Goal: Answer question/provide support: Share knowledge or assist other users

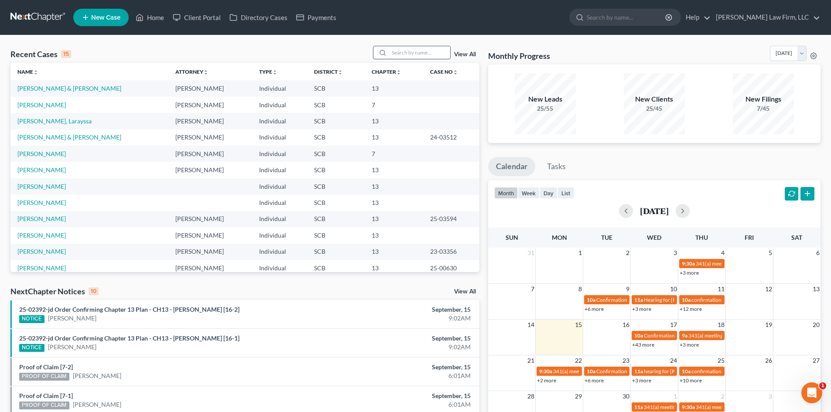
click at [429, 54] on input "search" at bounding box center [419, 52] width 61 height 13
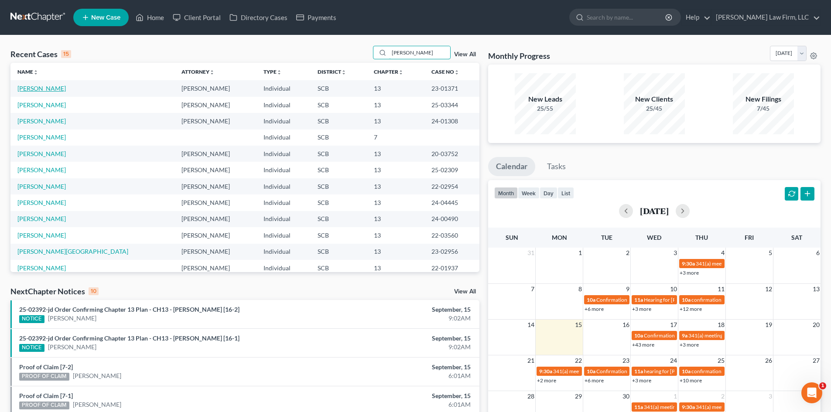
type input "[PERSON_NAME]"
click at [18, 88] on link "[PERSON_NAME]" at bounding box center [41, 88] width 48 height 7
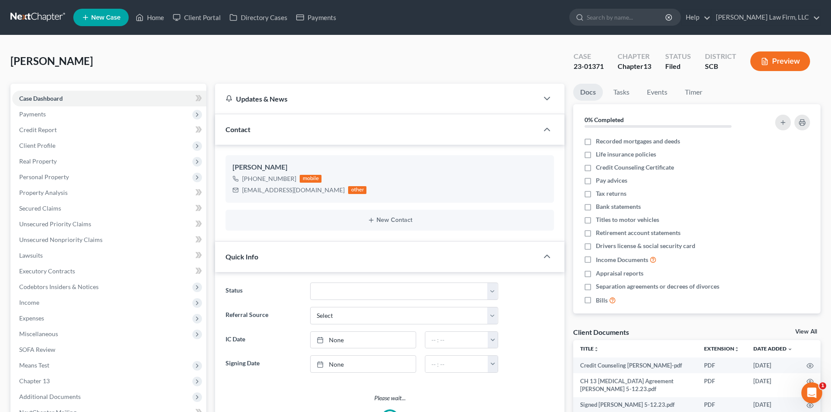
select select "3"
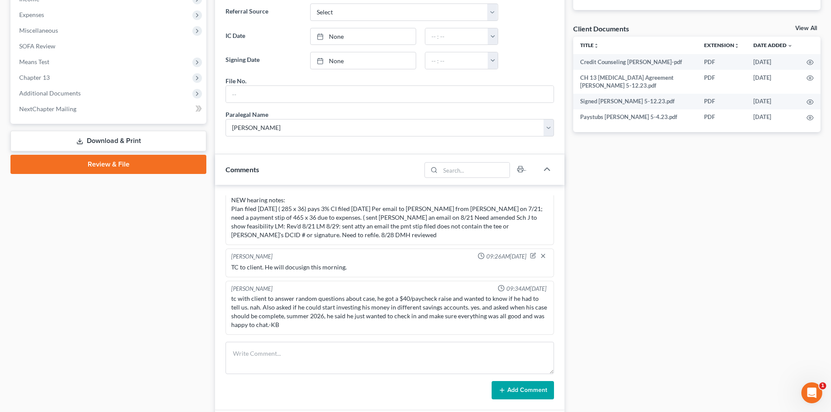
scroll to position [305, 0]
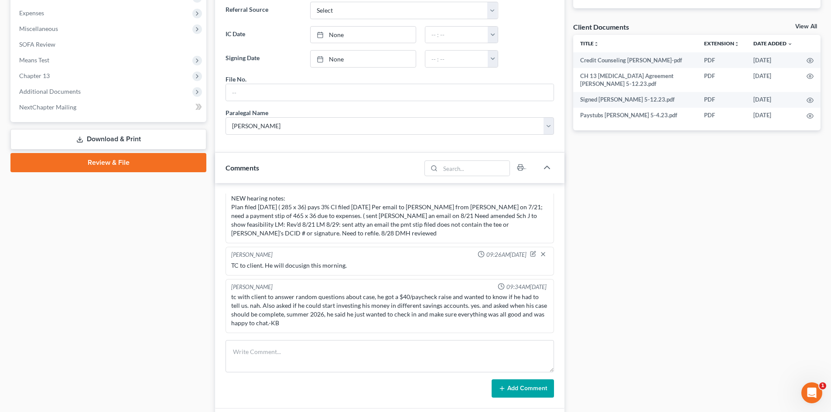
click at [562, 24] on link "View All" at bounding box center [806, 27] width 22 height 6
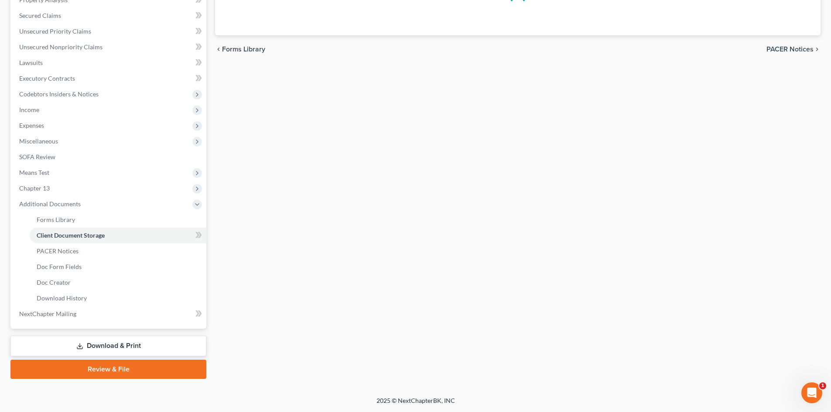
scroll to position [24, 0]
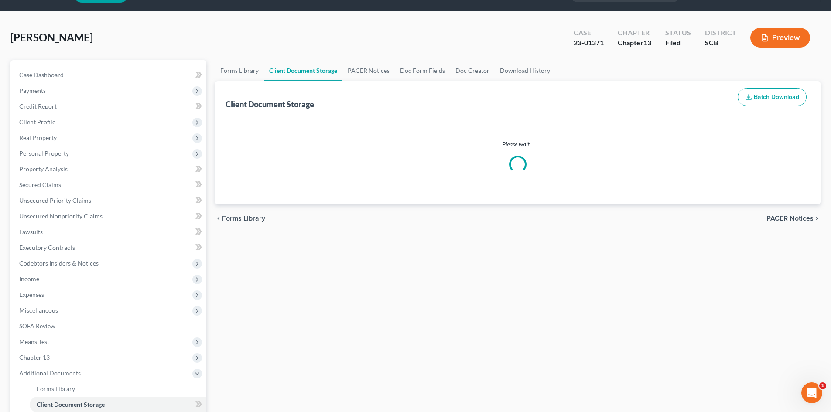
select select "15"
select select "16"
select select "6"
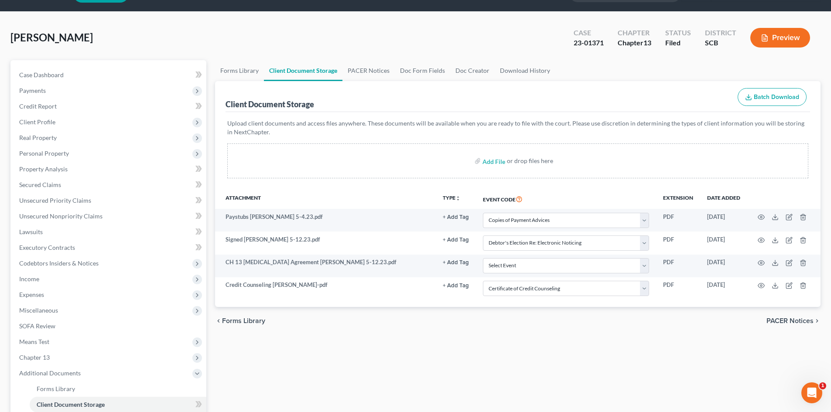
scroll to position [0, 0]
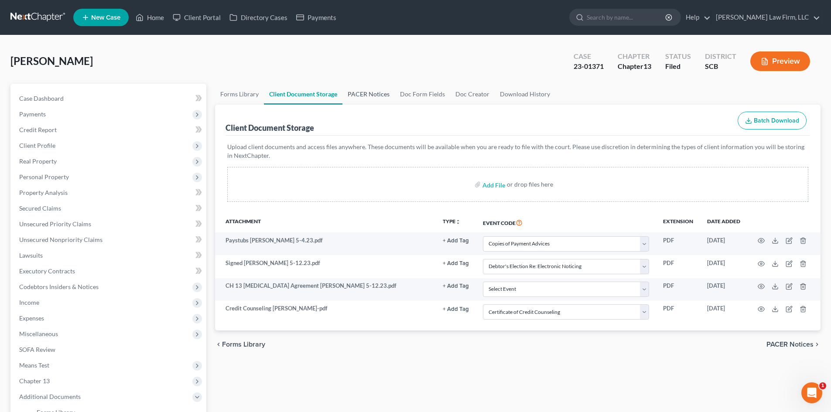
click at [356, 93] on link "PACER Notices" at bounding box center [368, 94] width 52 height 21
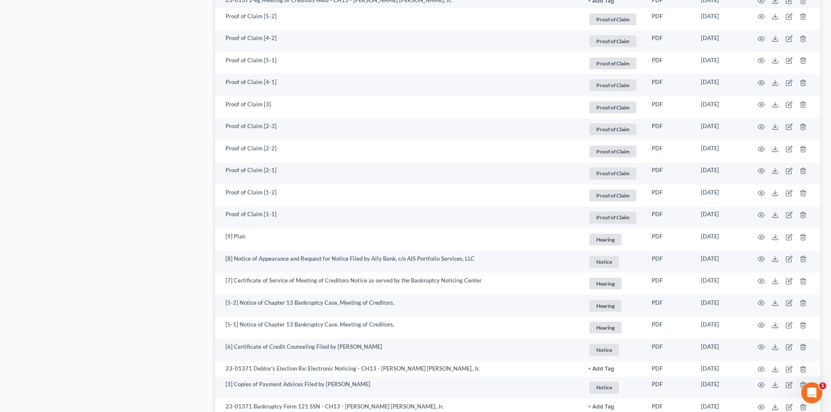
scroll to position [1124, 0]
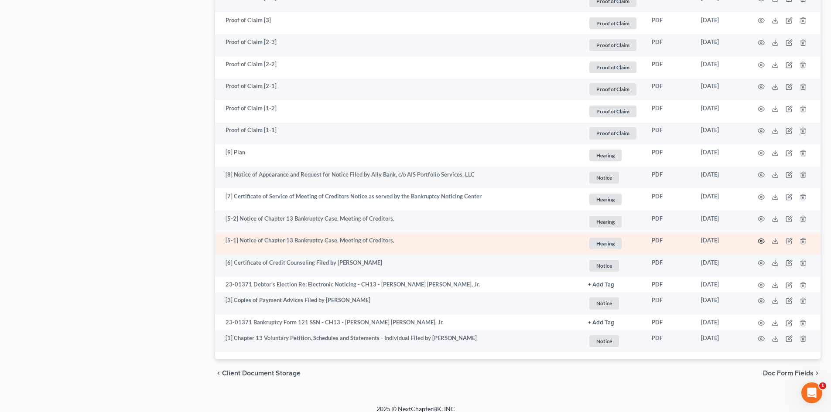
click at [562, 238] on icon "button" at bounding box center [761, 241] width 7 height 7
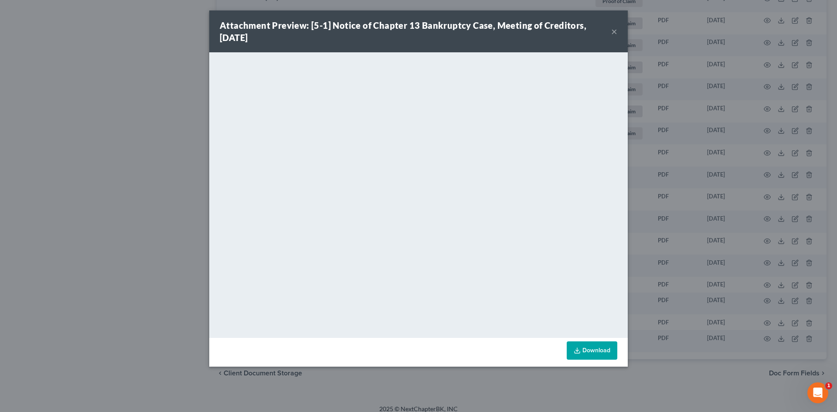
click at [562, 31] on button "×" at bounding box center [614, 31] width 6 height 10
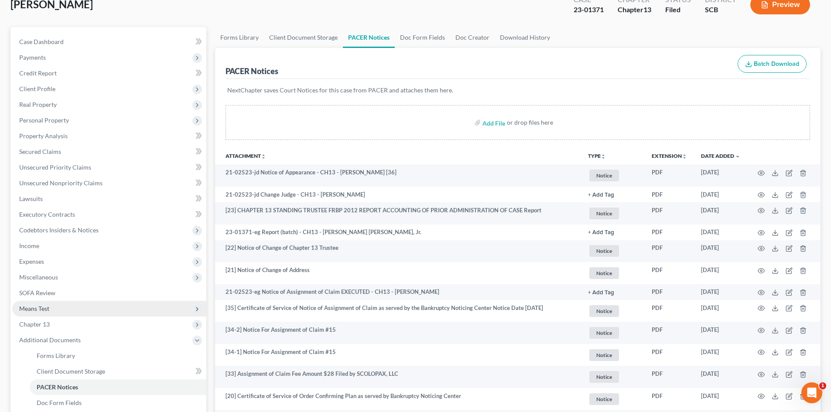
scroll to position [0, 0]
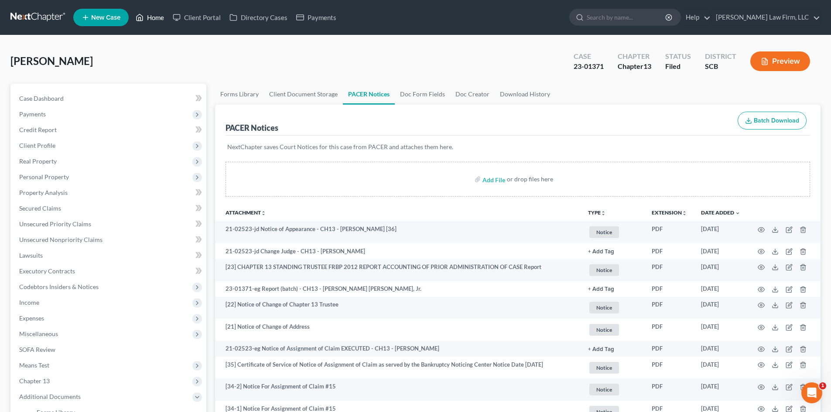
click at [163, 15] on link "Home" at bounding box center [149, 18] width 37 height 16
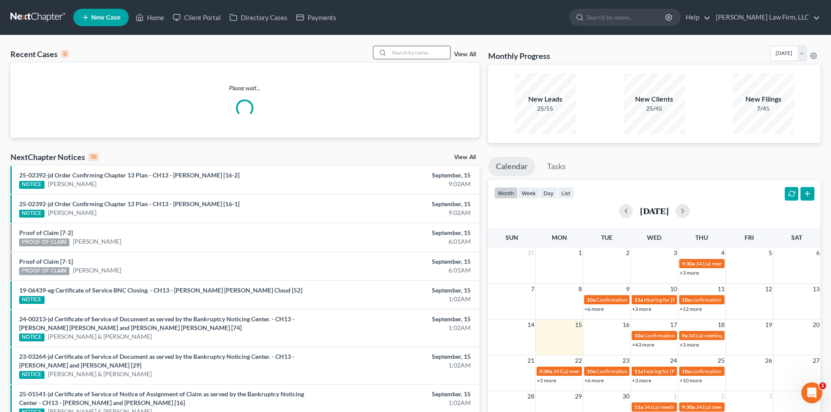
click at [406, 46] on div at bounding box center [412, 53] width 78 height 14
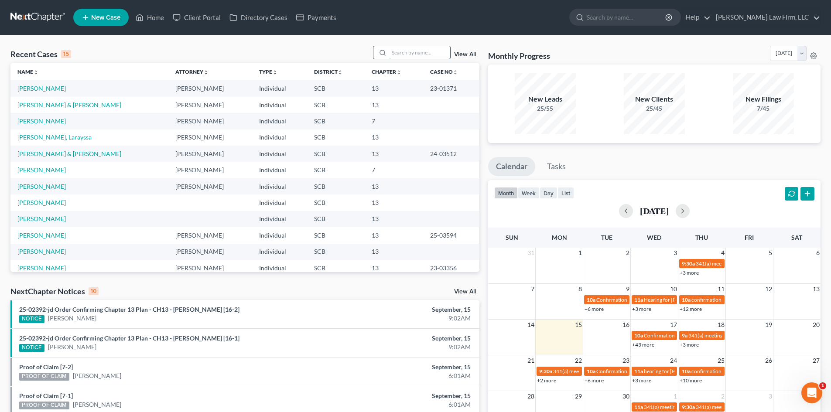
click at [430, 50] on input "search" at bounding box center [419, 52] width 61 height 13
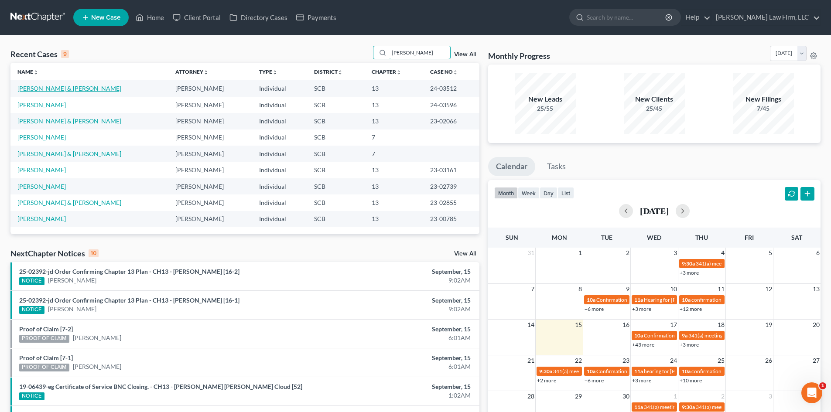
type input "[PERSON_NAME]"
click at [57, 88] on link "[PERSON_NAME] & [PERSON_NAME]" at bounding box center [69, 88] width 104 height 7
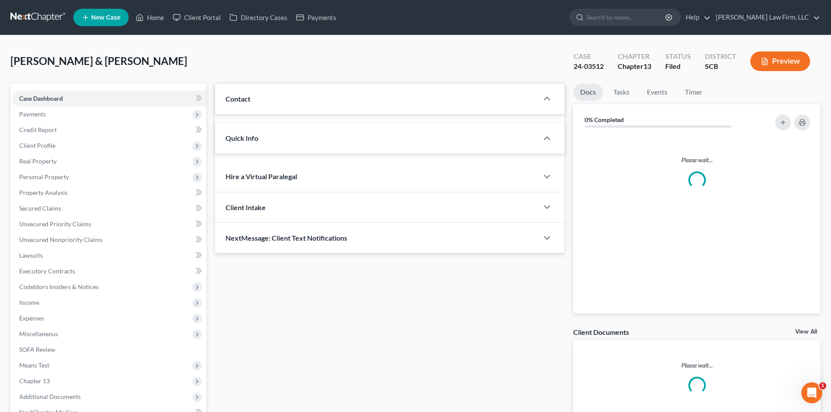
select select "0"
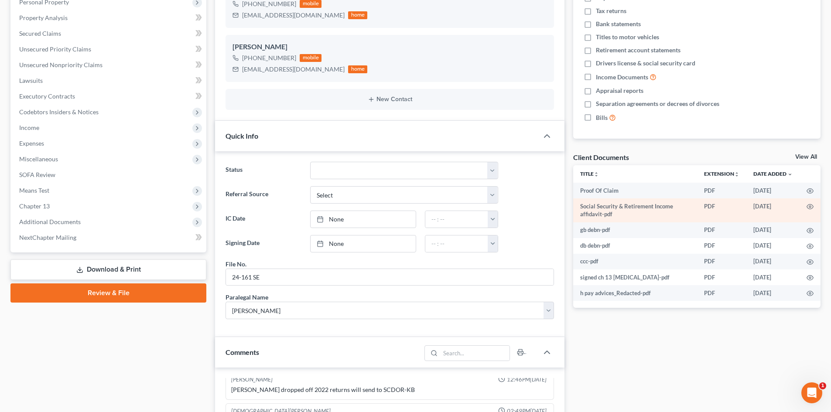
scroll to position [174, 0]
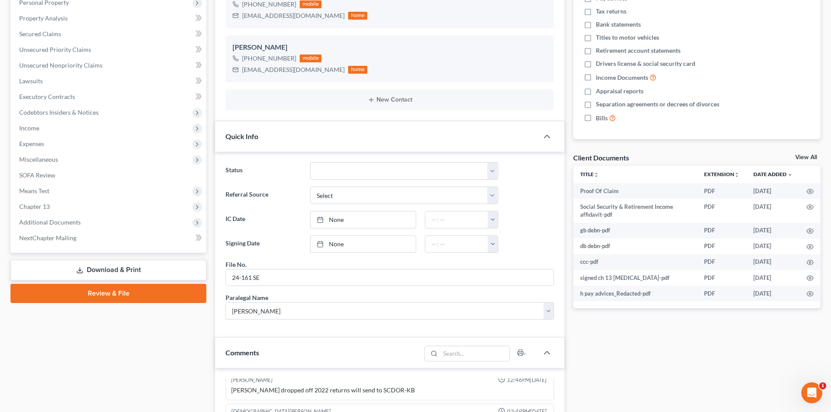
click at [562, 158] on link "View All" at bounding box center [806, 157] width 22 height 6
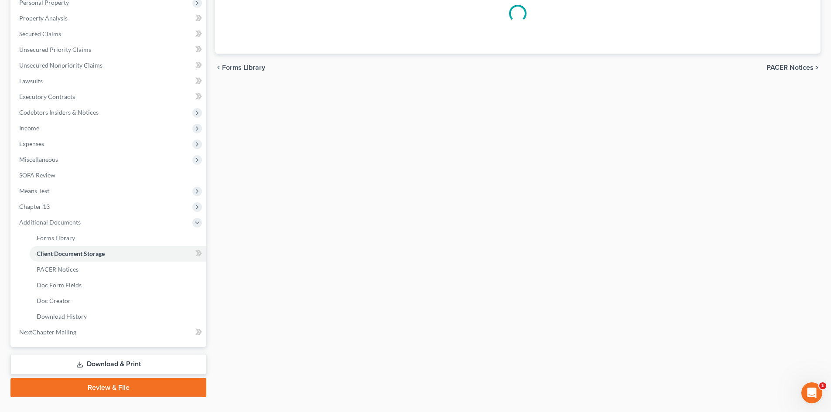
scroll to position [99, 0]
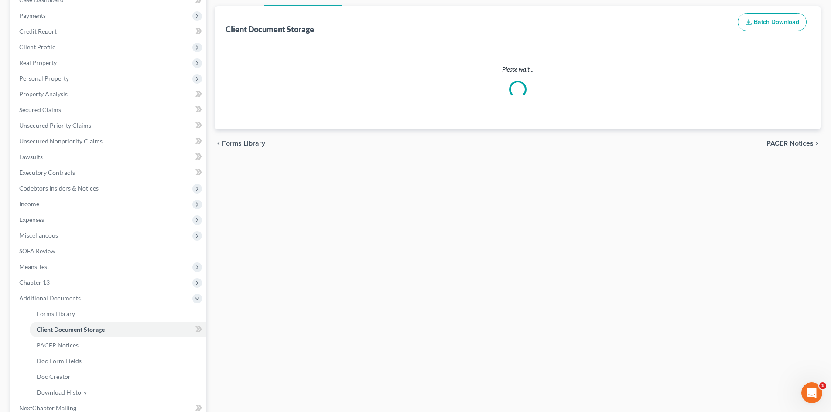
select select "15"
select select "6"
select select "16"
select select "15"
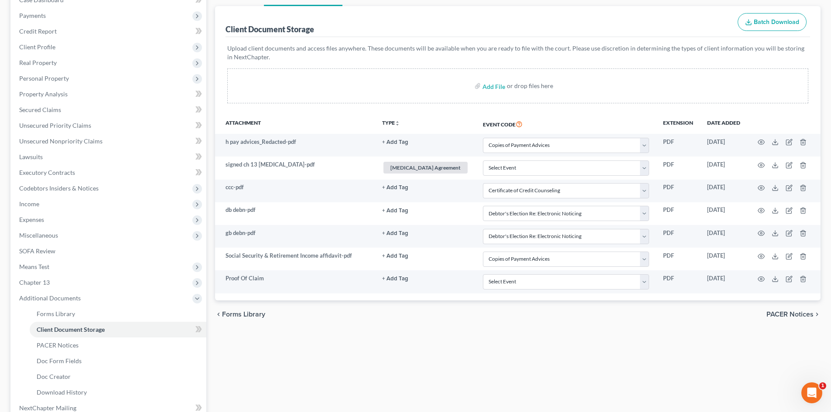
scroll to position [0, 0]
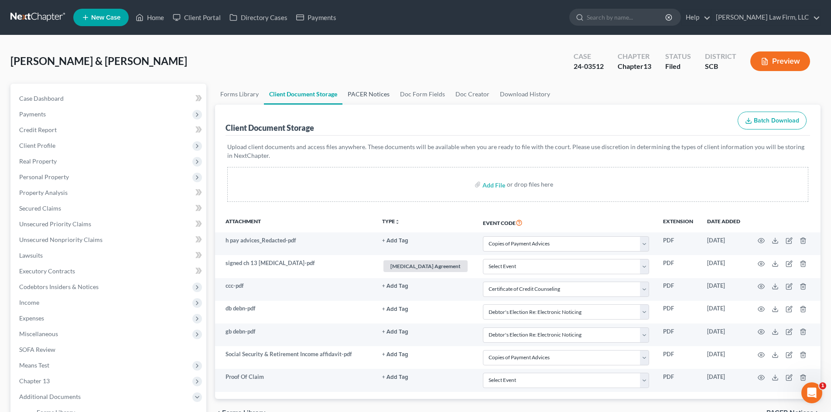
click at [371, 91] on link "PACER Notices" at bounding box center [368, 94] width 52 height 21
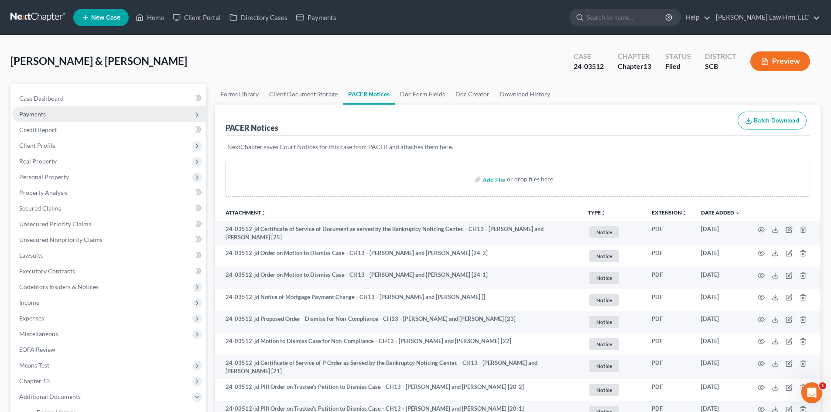
click at [58, 109] on span "Payments" at bounding box center [109, 114] width 194 height 16
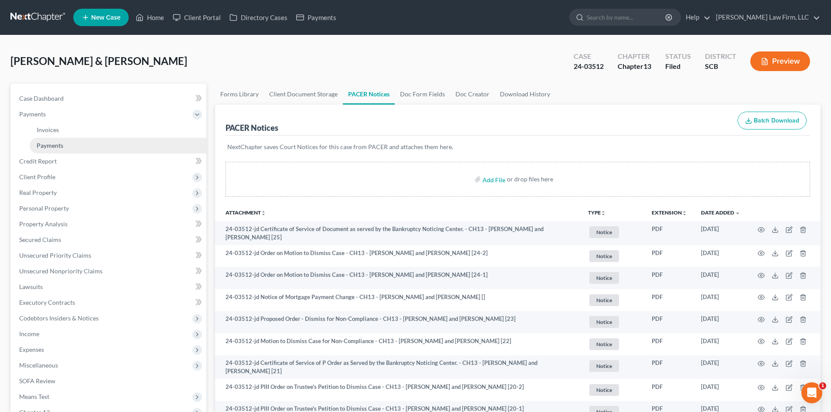
click at [63, 145] on span "Payments" at bounding box center [50, 145] width 27 height 7
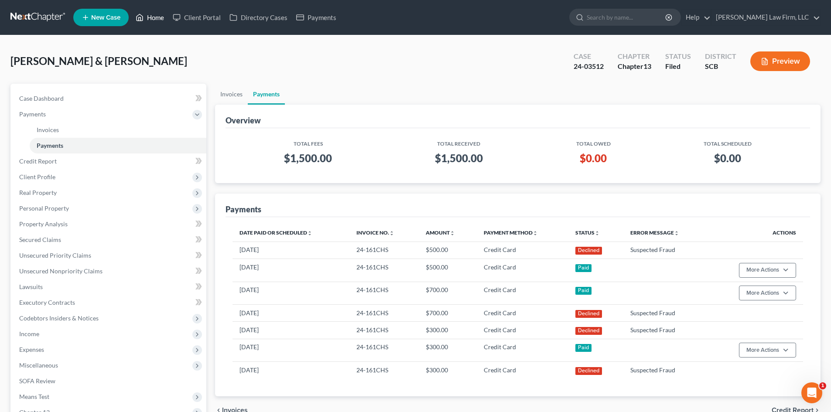
click at [154, 20] on link "Home" at bounding box center [149, 18] width 37 height 16
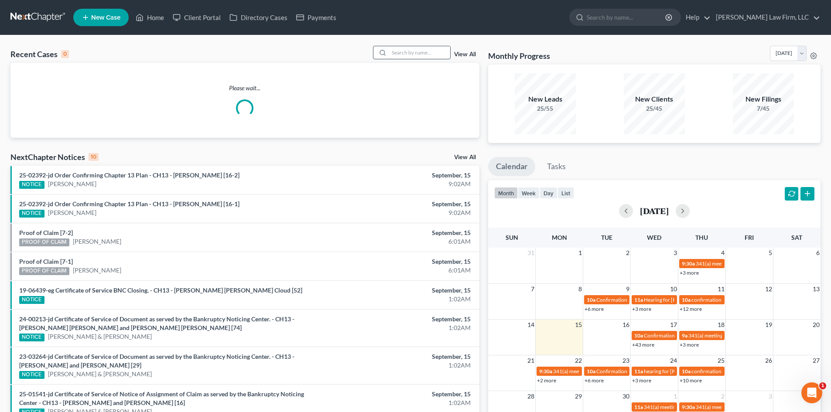
click at [429, 52] on input "search" at bounding box center [419, 52] width 61 height 13
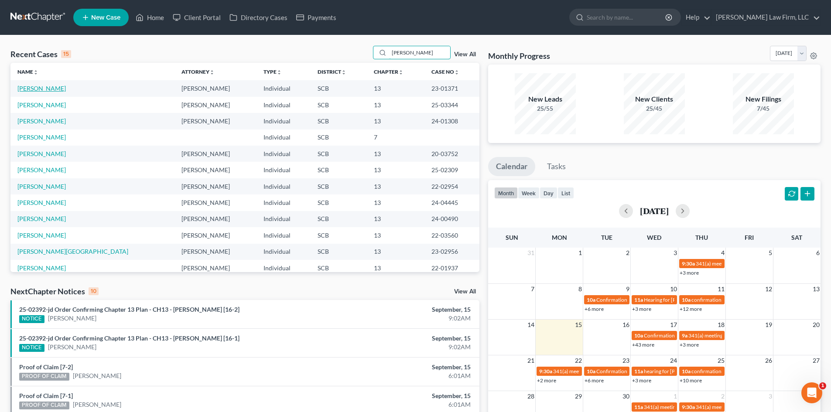
type input "[PERSON_NAME]"
click at [40, 88] on link "[PERSON_NAME]" at bounding box center [41, 88] width 48 height 7
select select "3"
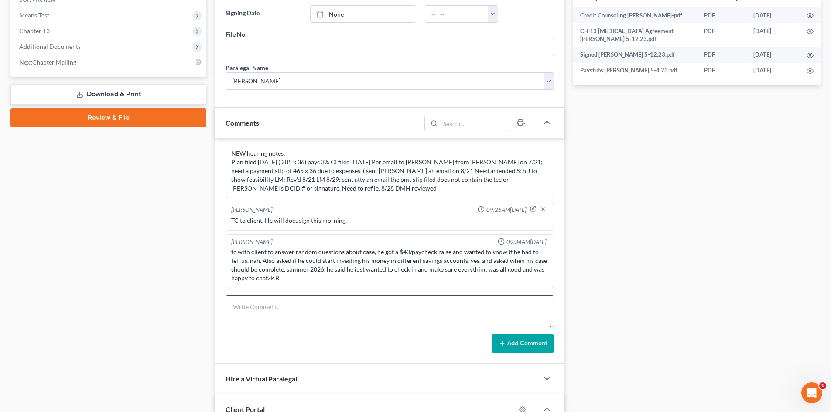
scroll to position [393, 0]
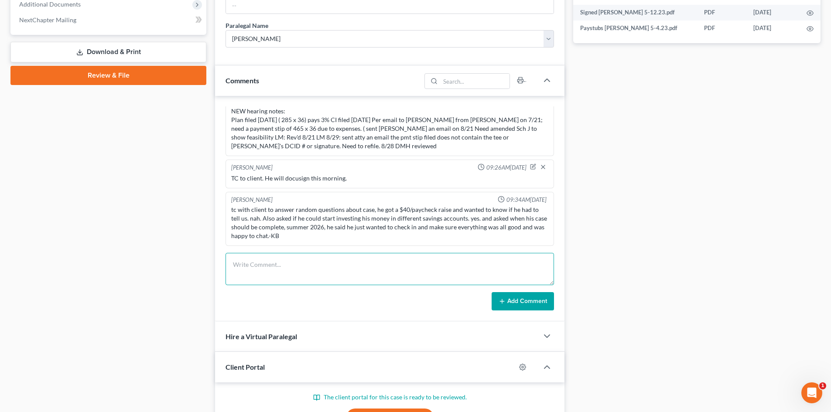
click at [297, 255] on textarea at bounding box center [389, 269] width 328 height 32
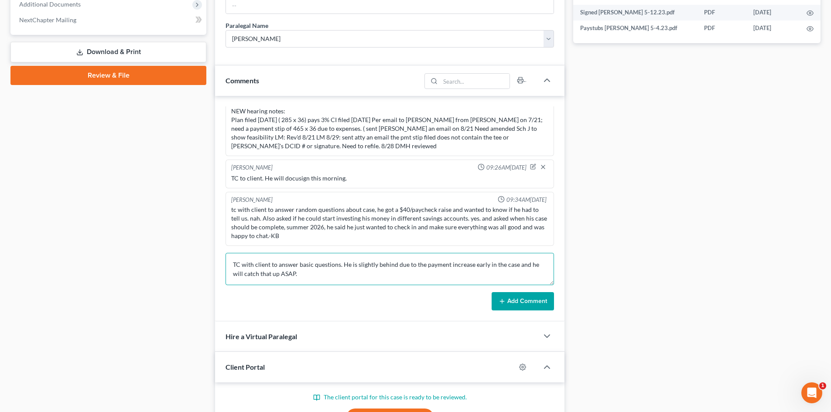
type textarea "TC with client to answer basic questions. He is slightly behind due to the paym…"
click at [521, 301] on button "Add Comment" at bounding box center [523, 301] width 62 height 18
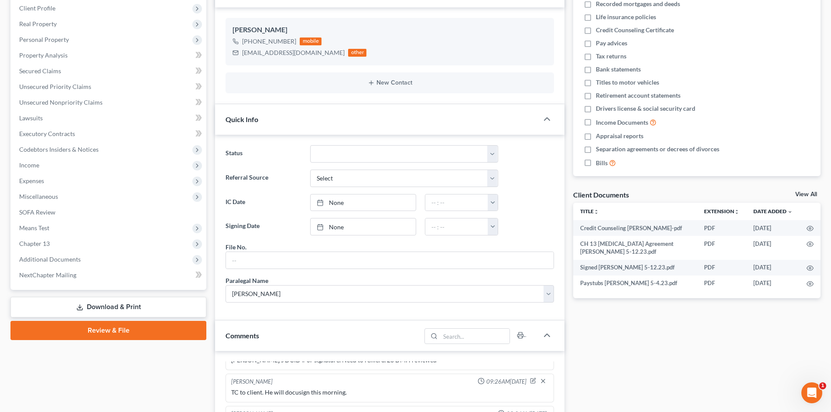
scroll to position [0, 0]
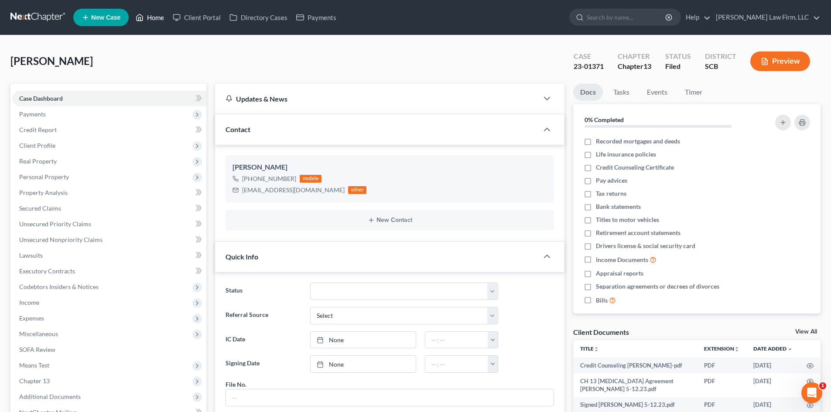
click at [158, 15] on link "Home" at bounding box center [149, 18] width 37 height 16
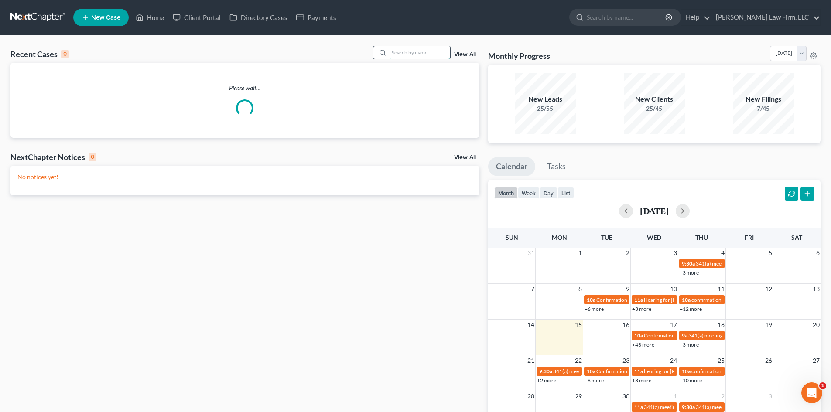
click at [410, 54] on input "search" at bounding box center [419, 52] width 61 height 13
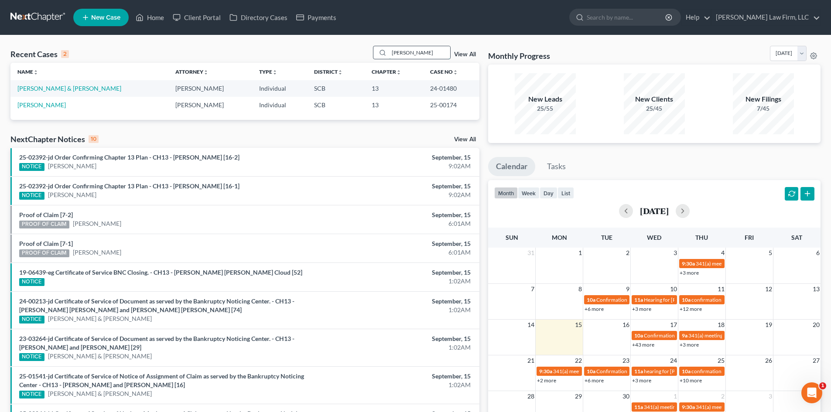
drag, startPoint x: 414, startPoint y: 54, endPoint x: 384, endPoint y: 57, distance: 30.2
click at [396, 56] on input "[PERSON_NAME]" at bounding box center [419, 52] width 61 height 13
type input "r"
type input "[PERSON_NAME]"
click at [38, 102] on link "[PERSON_NAME]" at bounding box center [41, 104] width 48 height 7
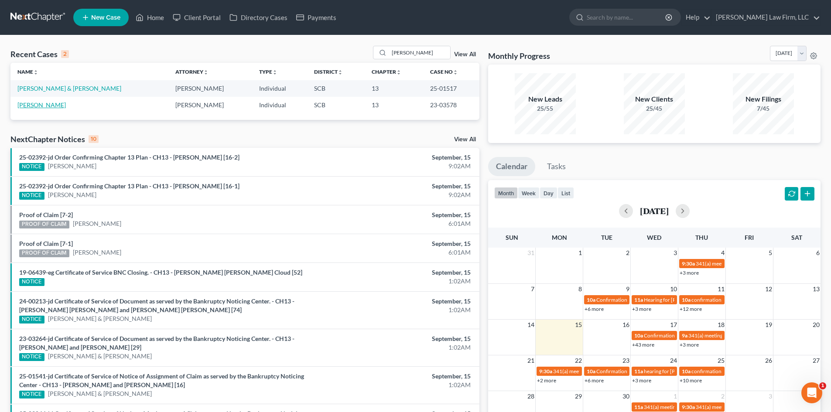
select select "4"
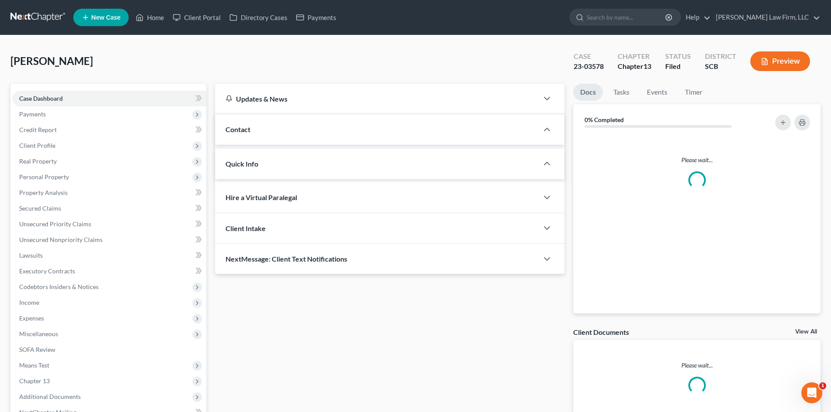
select select "3"
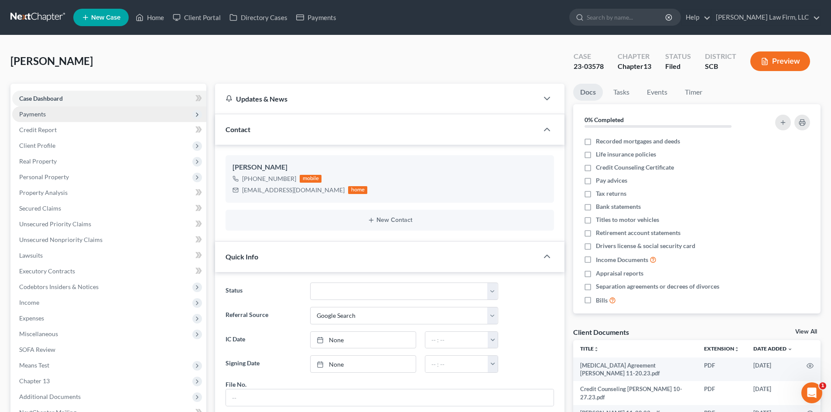
scroll to position [392, 0]
click at [155, 19] on link "Home" at bounding box center [149, 18] width 37 height 16
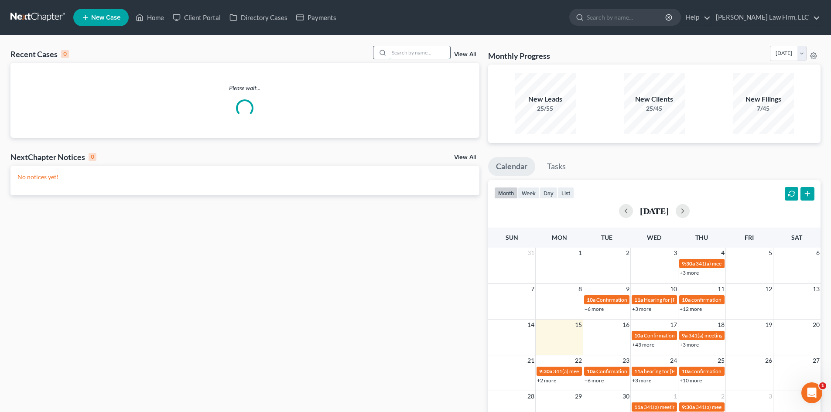
click at [439, 55] on input "search" at bounding box center [419, 52] width 61 height 13
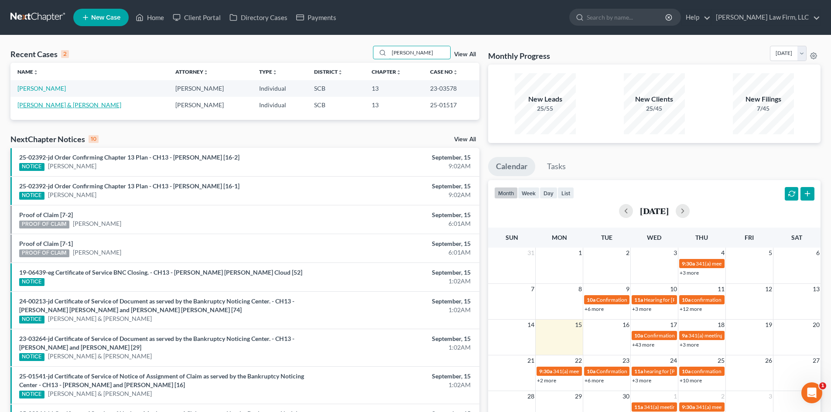
type input "[PERSON_NAME]"
click at [44, 102] on link "[PERSON_NAME] & [PERSON_NAME]" at bounding box center [69, 104] width 104 height 7
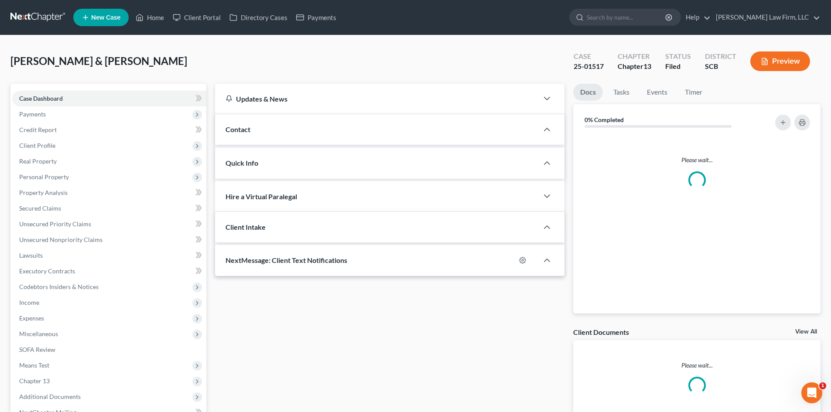
select select "0"
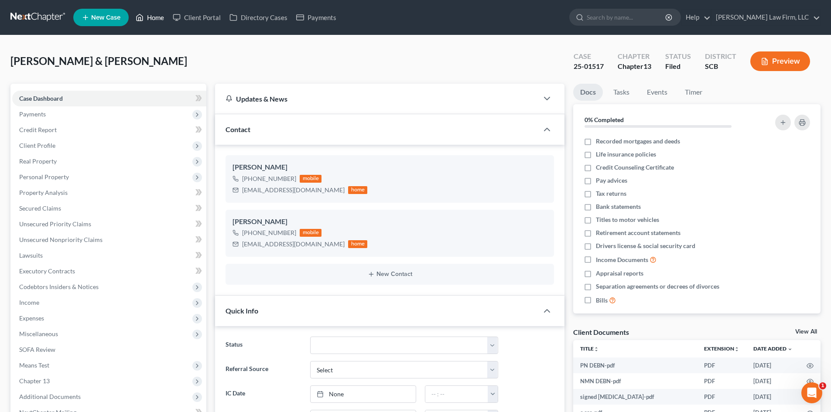
click at [154, 18] on link "Home" at bounding box center [149, 18] width 37 height 16
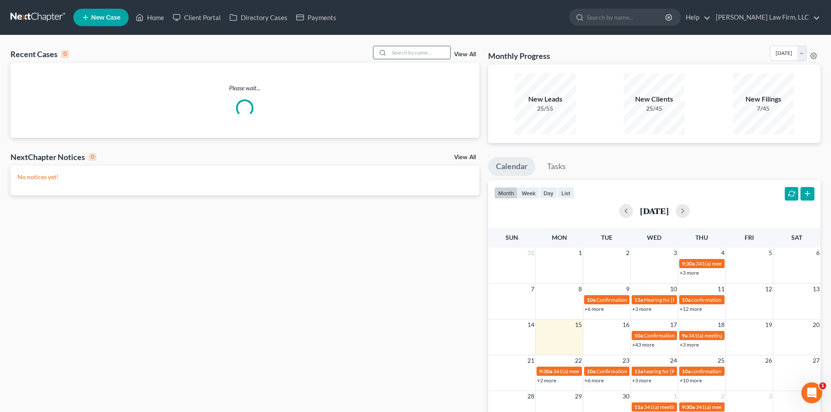
click at [413, 51] on input "search" at bounding box center [419, 52] width 61 height 13
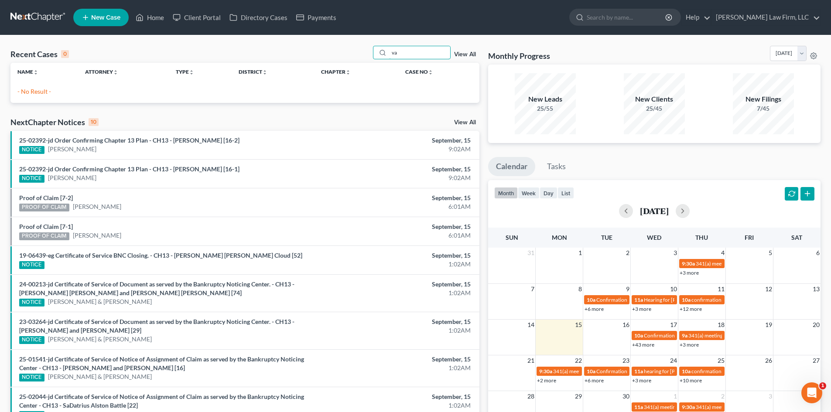
type input "v"
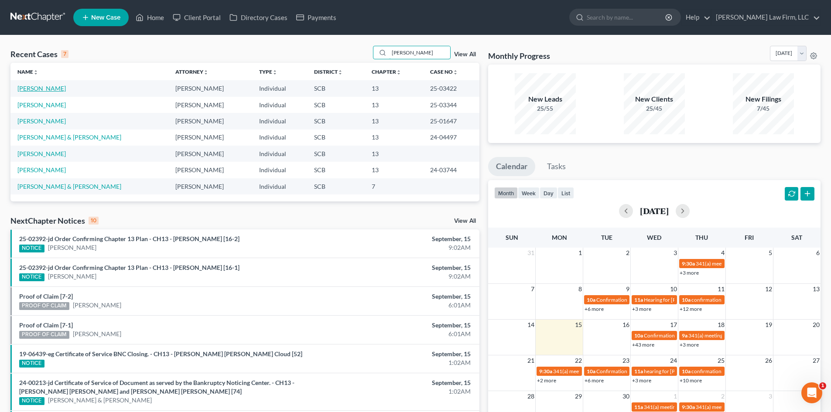
type input "[PERSON_NAME]"
click at [24, 88] on link "[PERSON_NAME]" at bounding box center [41, 88] width 48 height 7
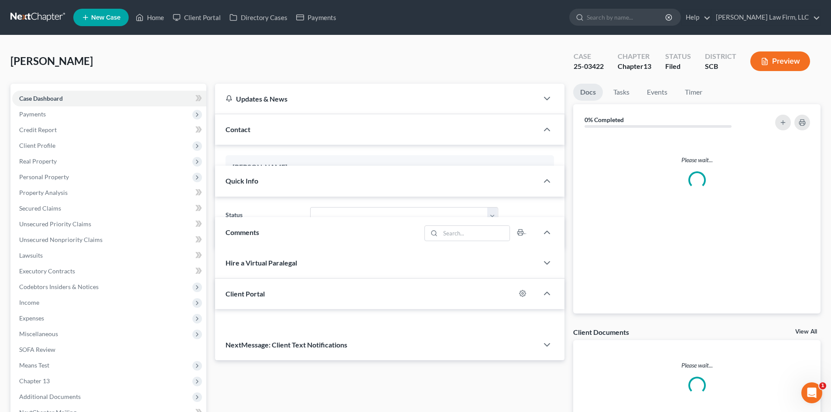
select select "1"
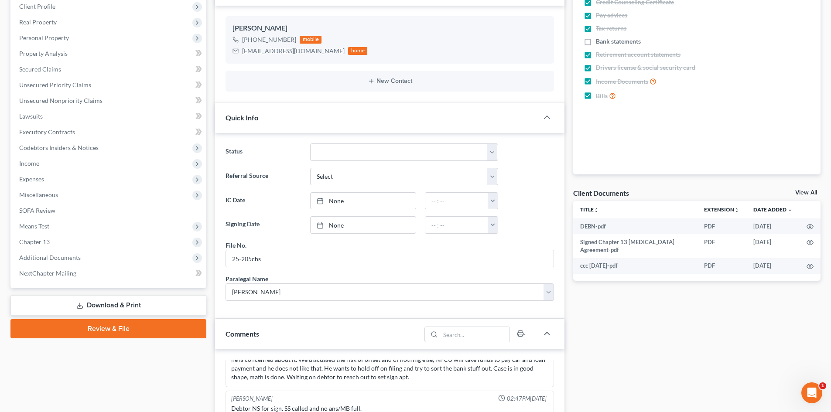
scroll to position [131, 0]
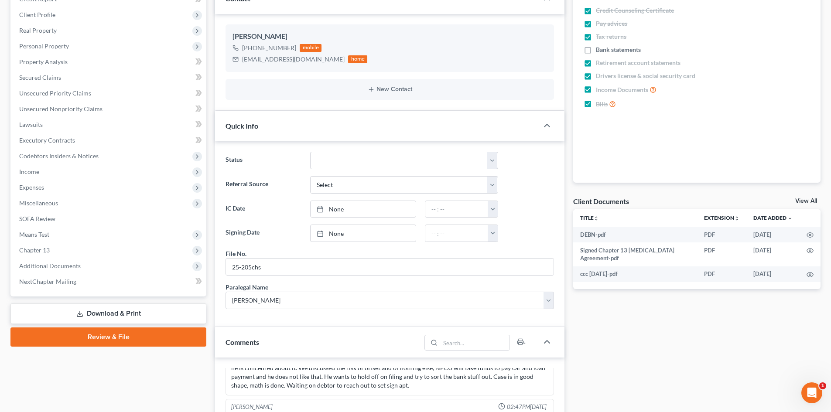
click at [562, 201] on link "View All" at bounding box center [806, 201] width 22 height 6
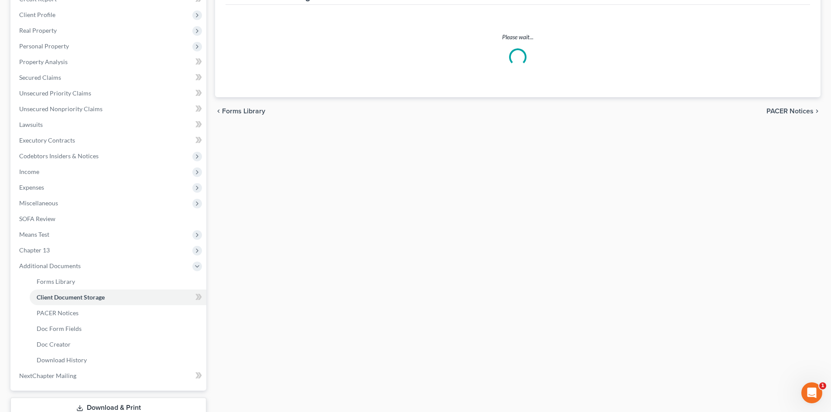
scroll to position [34, 0]
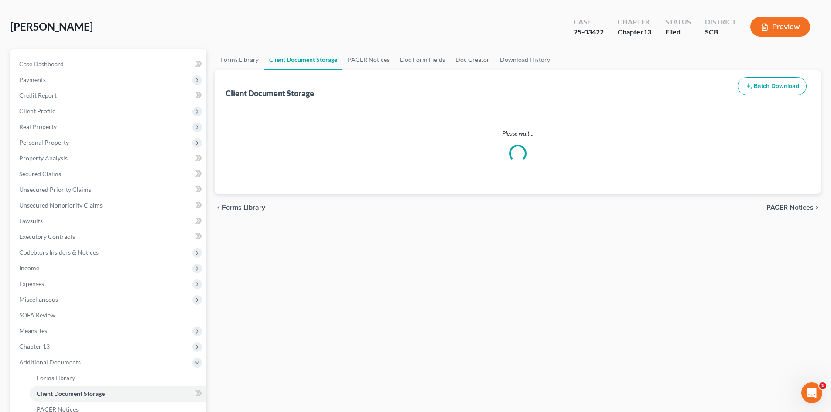
select select "6"
select select "16"
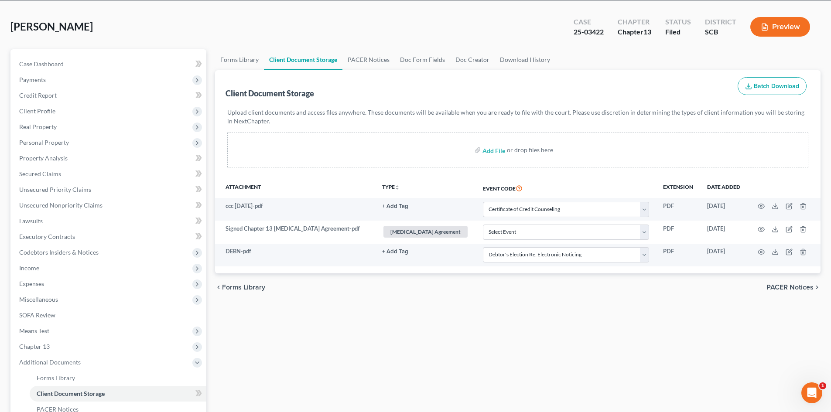
scroll to position [0, 0]
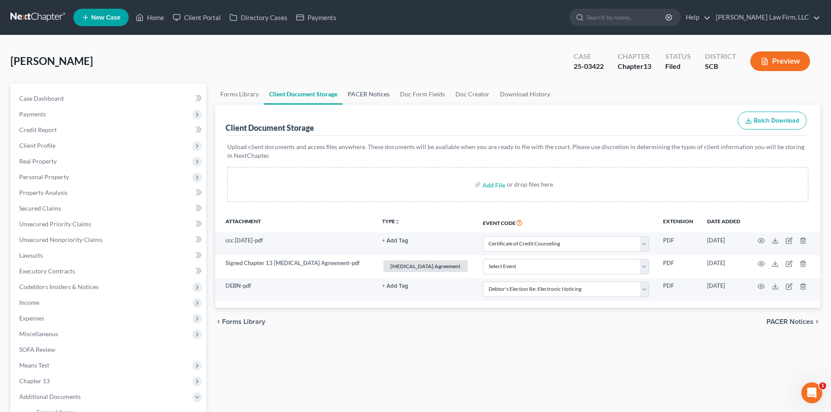
click at [354, 91] on link "PACER Notices" at bounding box center [368, 94] width 52 height 21
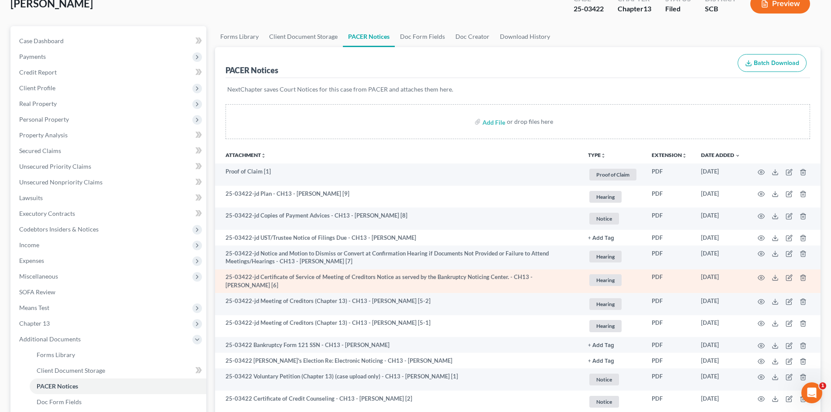
scroll to position [44, 0]
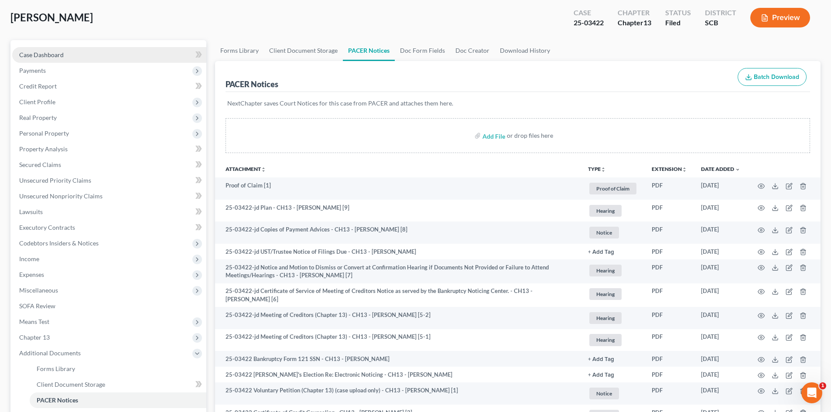
click at [59, 50] on link "Case Dashboard" at bounding box center [109, 55] width 194 height 16
select select "1"
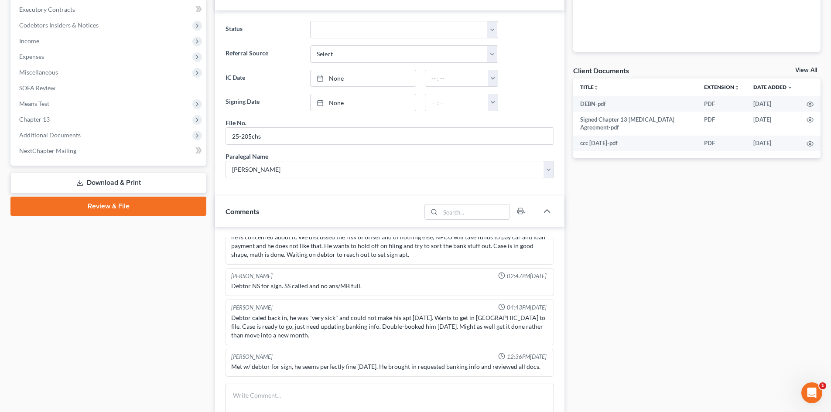
scroll to position [87, 0]
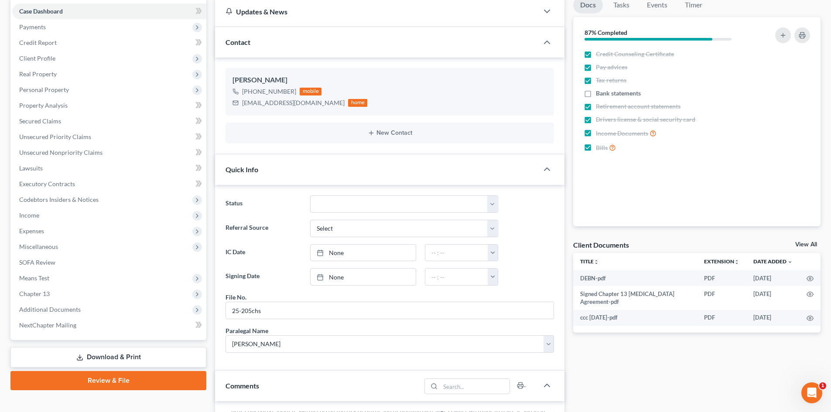
click at [562, 242] on link "View All" at bounding box center [806, 245] width 22 height 6
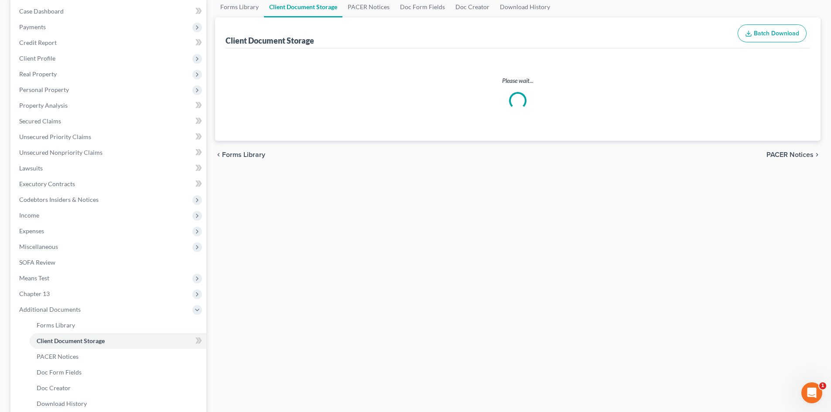
select select "6"
select select "16"
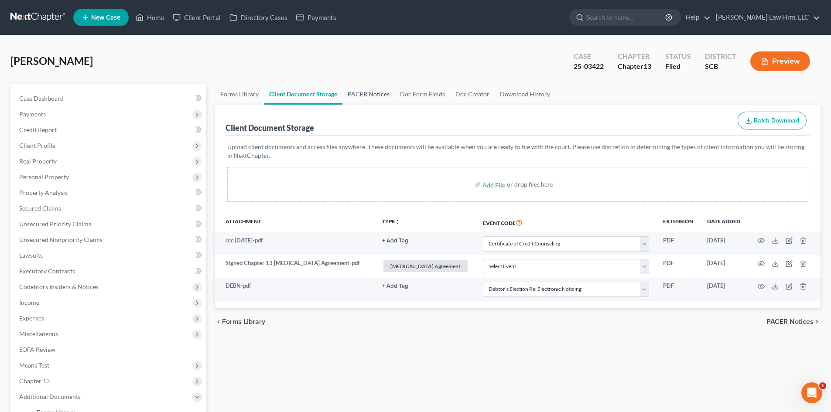
click at [365, 89] on link "PACER Notices" at bounding box center [368, 94] width 52 height 21
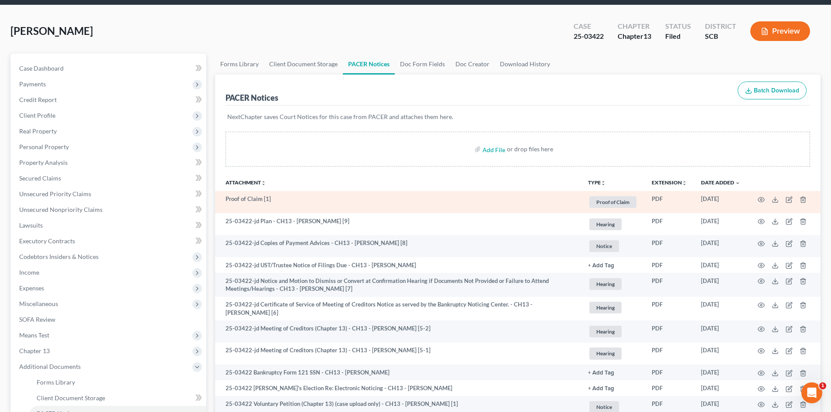
scroll to position [44, 0]
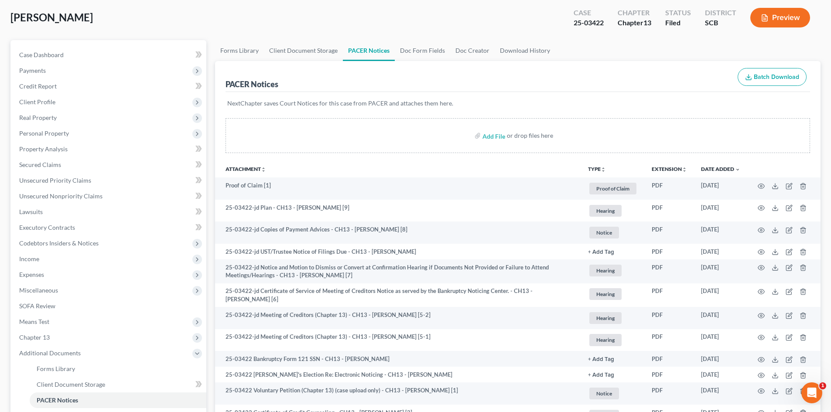
click at [562, 12] on button "Preview" at bounding box center [780, 18] width 60 height 20
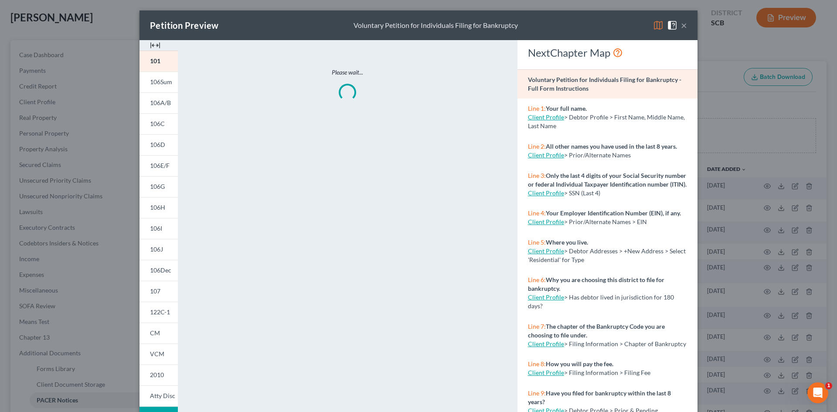
click at [153, 48] on img at bounding box center [155, 45] width 10 height 10
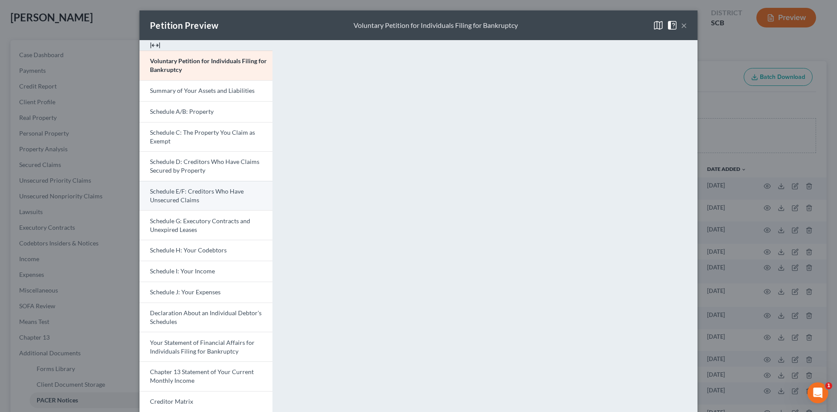
click at [181, 195] on link "Schedule E/F: Creditors Who Have Unsecured Claims" at bounding box center [206, 196] width 133 height 30
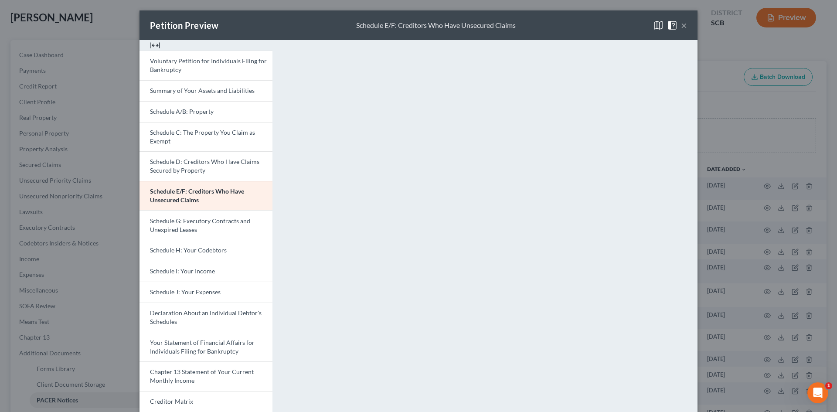
click at [562, 22] on button "×" at bounding box center [684, 25] width 6 height 10
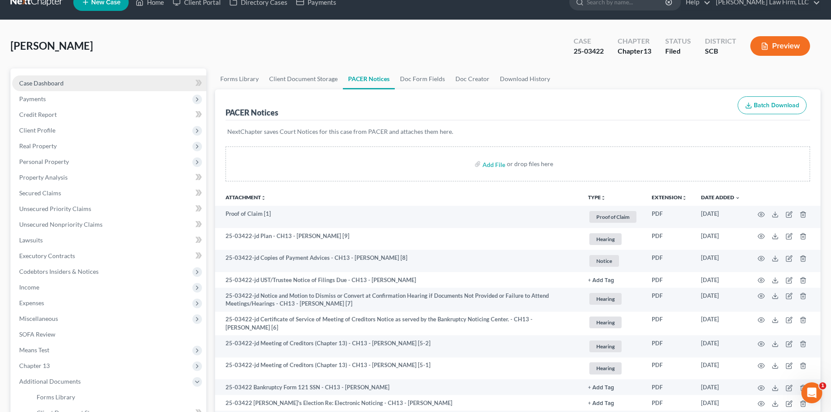
scroll to position [0, 0]
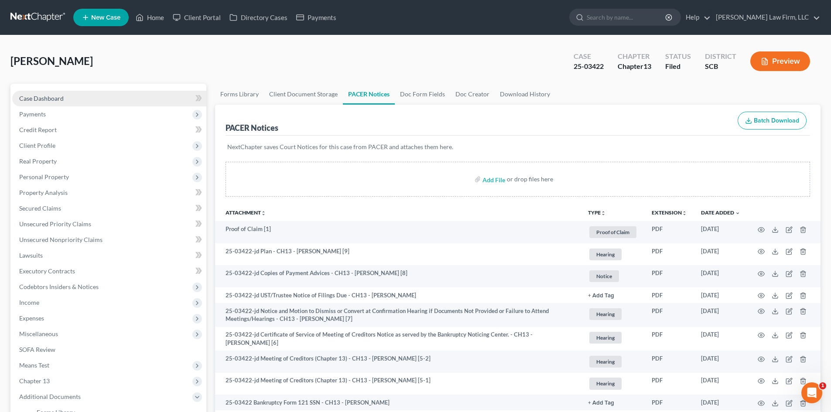
click at [47, 95] on span "Case Dashboard" at bounding box center [41, 98] width 44 height 7
select select "1"
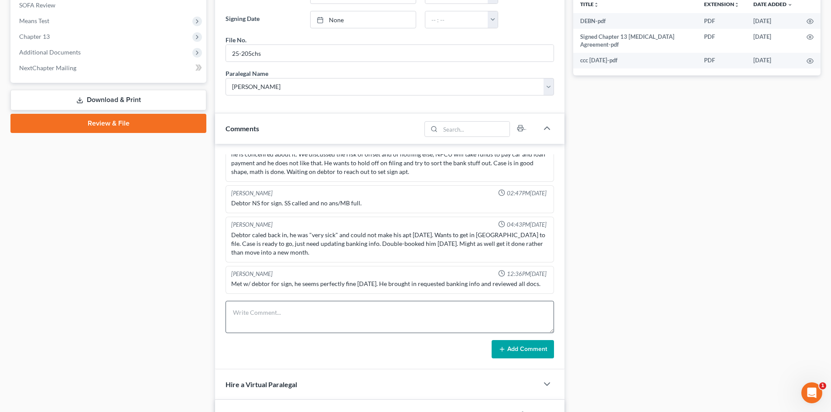
scroll to position [393, 0]
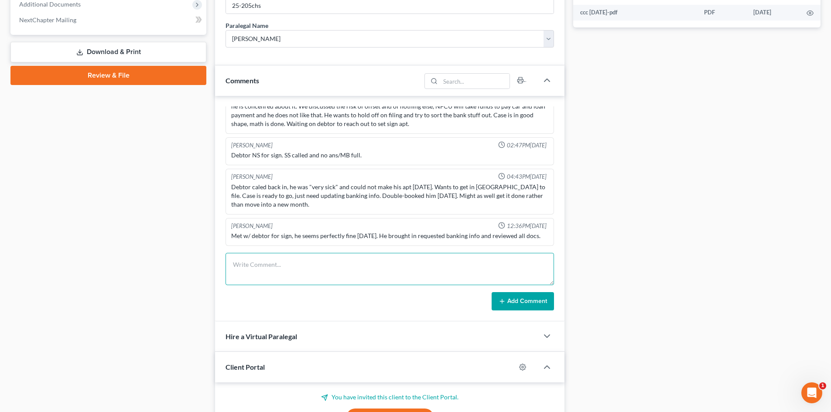
click at [280, 285] on textarea at bounding box center [389, 269] width 328 height 32
type textarea "VM from client. TC with client to answer basic questions. All set."
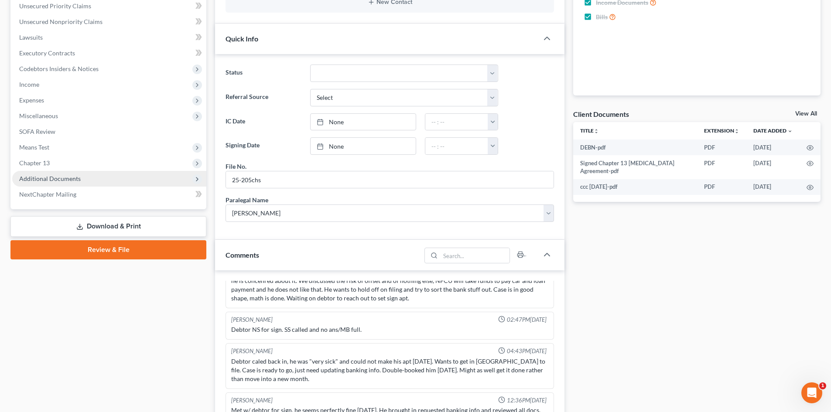
scroll to position [0, 0]
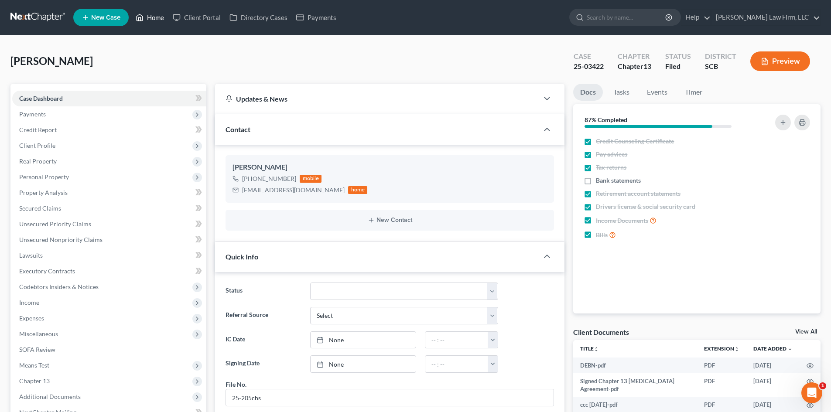
click at [153, 14] on link "Home" at bounding box center [149, 18] width 37 height 16
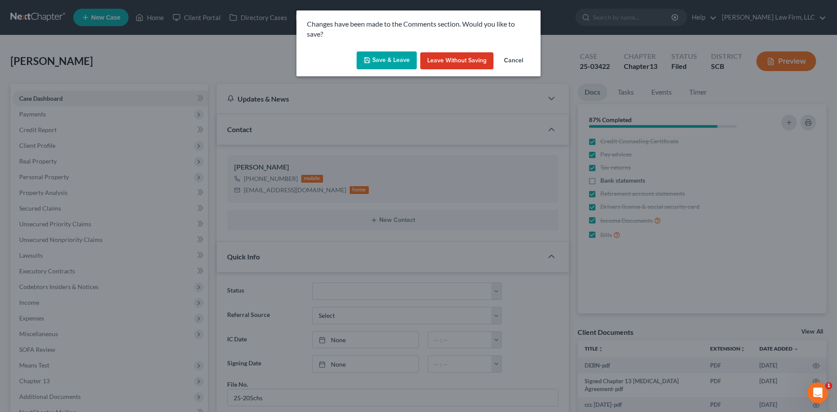
click at [399, 58] on button "Save & Leave" at bounding box center [387, 60] width 60 height 18
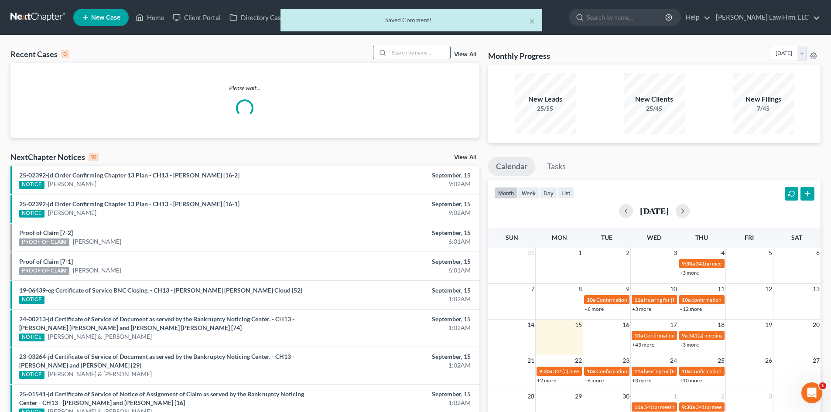
click at [416, 48] on input "search" at bounding box center [419, 52] width 61 height 13
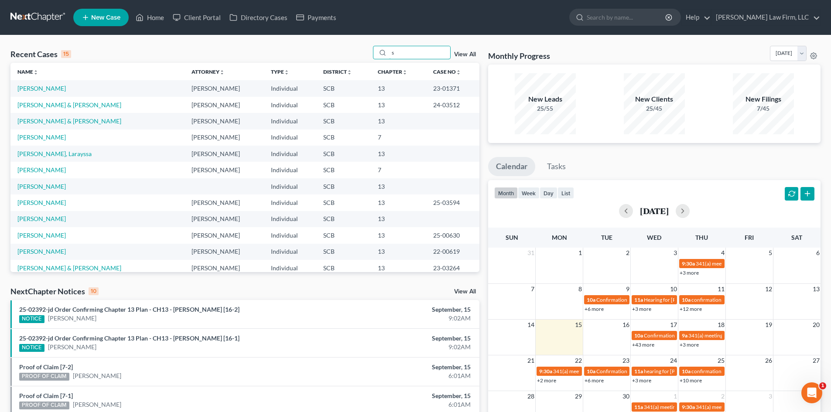
drag, startPoint x: 403, startPoint y: 49, endPoint x: 331, endPoint y: 53, distance: 71.7
click at [332, 53] on div "Recent Cases 15 s View All" at bounding box center [244, 54] width 469 height 17
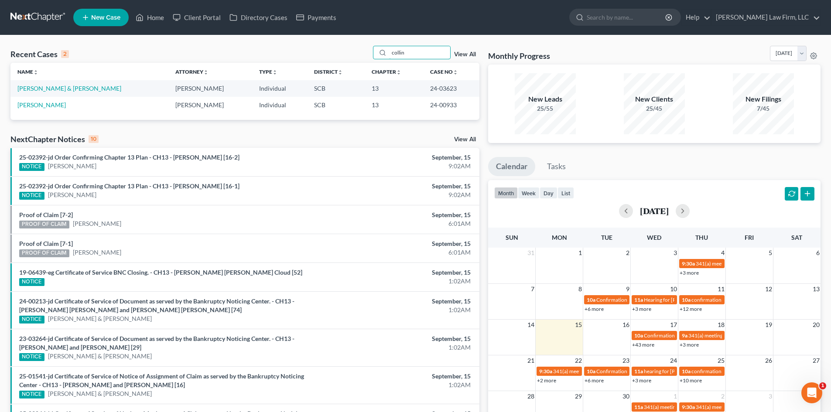
type input "collin"
click at [38, 111] on td "[PERSON_NAME]" at bounding box center [89, 105] width 158 height 16
click at [41, 103] on link "[PERSON_NAME]" at bounding box center [41, 104] width 48 height 7
select select "4"
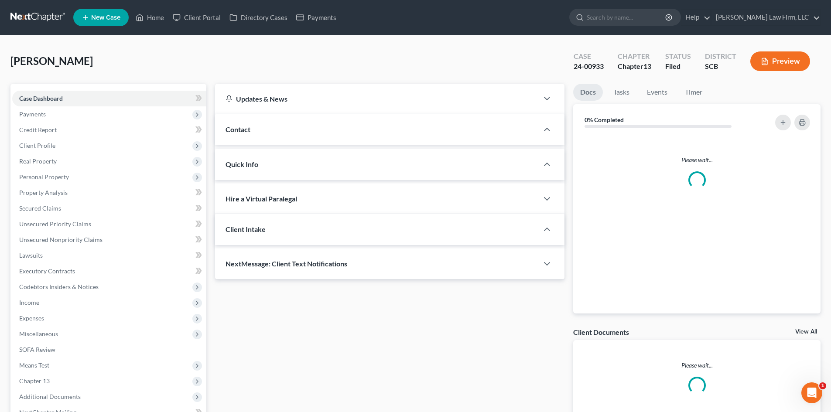
select select "3"
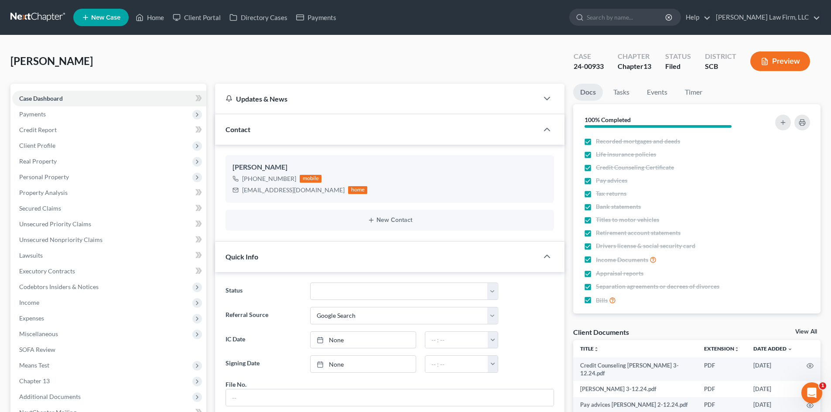
scroll to position [328, 0]
click at [146, 14] on link "Home" at bounding box center [149, 18] width 37 height 16
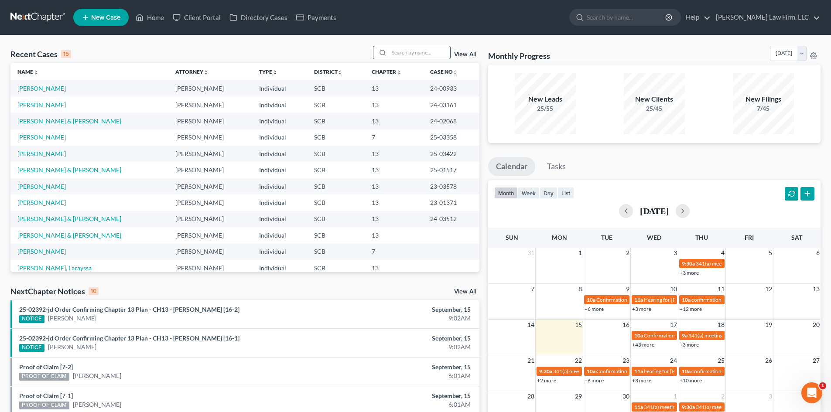
click at [430, 56] on input "search" at bounding box center [419, 52] width 61 height 13
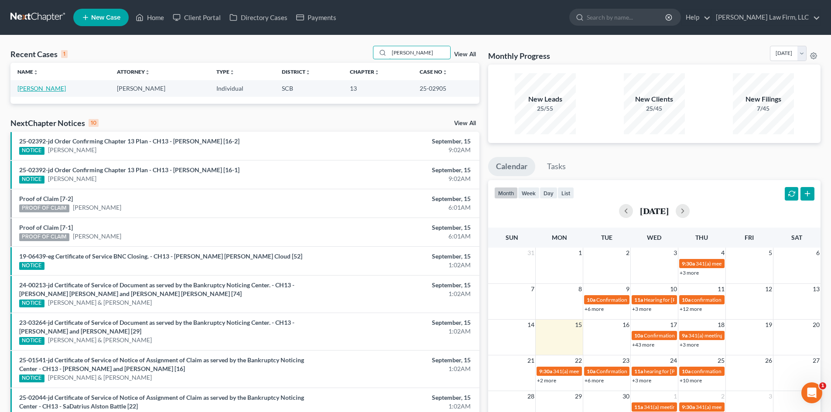
type input "[PERSON_NAME]"
click at [42, 89] on link "[PERSON_NAME]" at bounding box center [41, 88] width 48 height 7
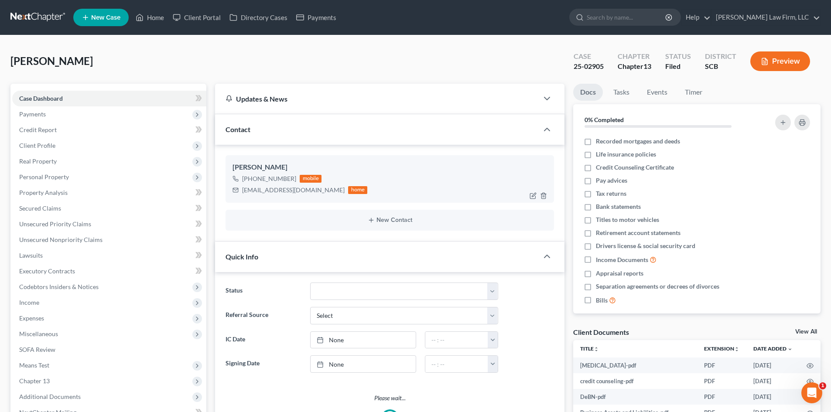
select select "2"
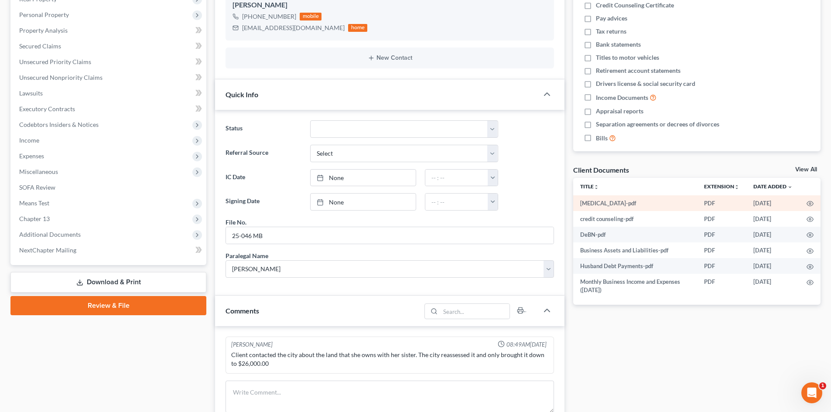
scroll to position [150, 0]
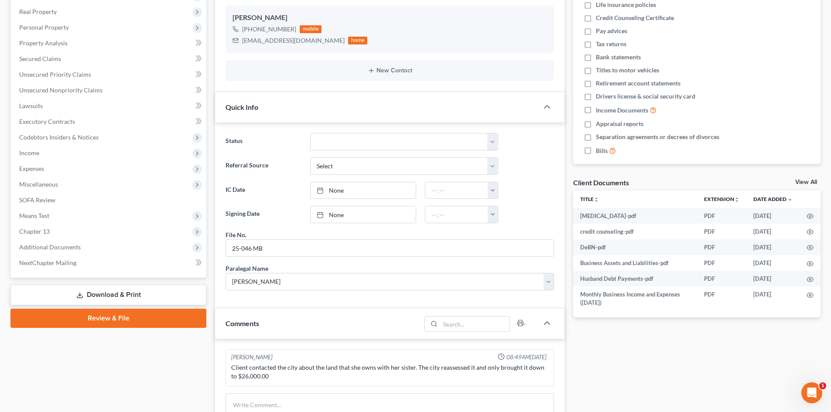
click at [562, 180] on link "View All" at bounding box center [806, 182] width 22 height 6
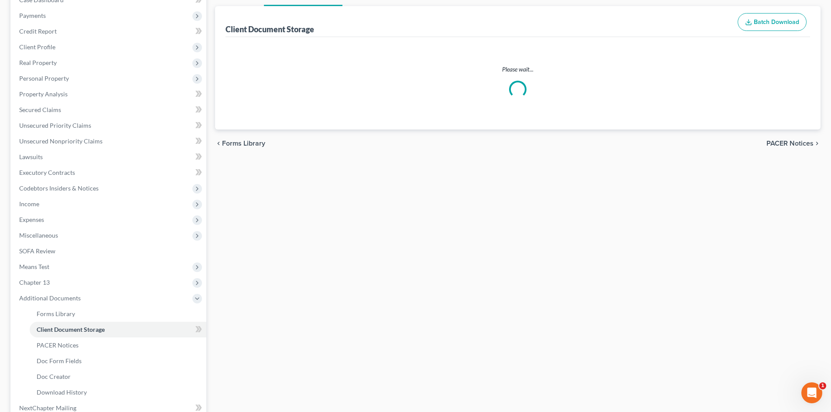
scroll to position [24, 0]
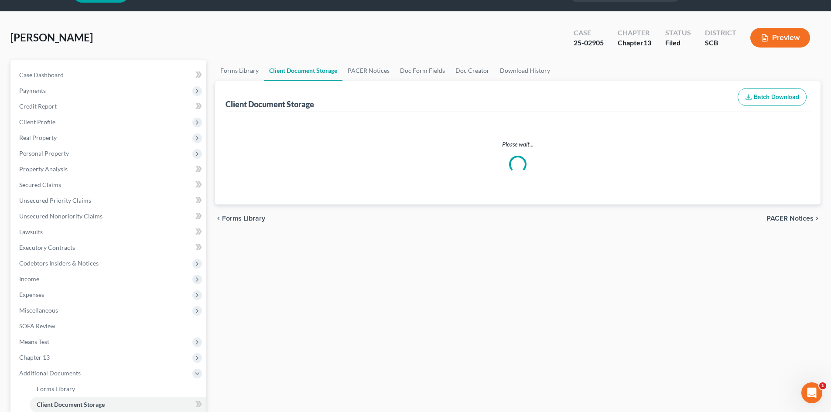
select select "16"
select select "6"
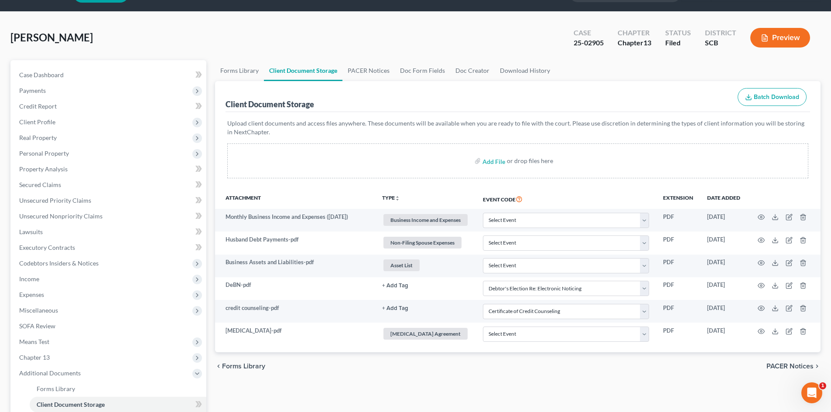
scroll to position [0, 0]
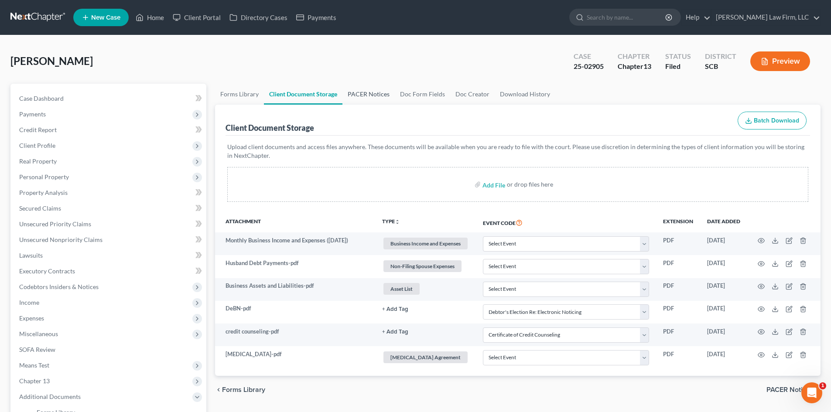
click at [367, 89] on link "PACER Notices" at bounding box center [368, 94] width 52 height 21
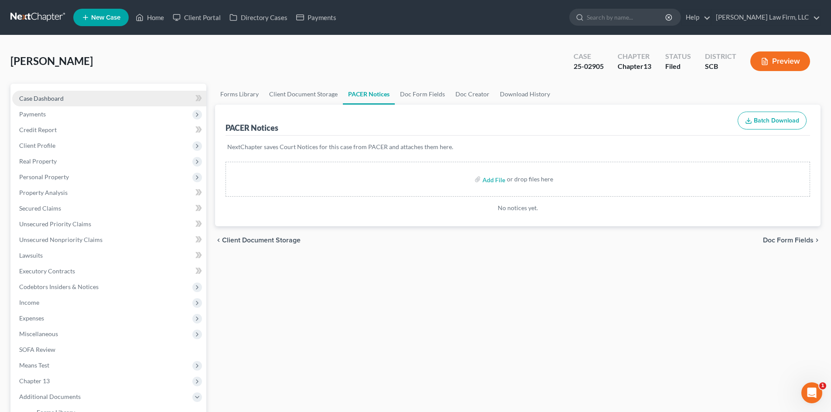
click at [54, 99] on span "Case Dashboard" at bounding box center [41, 98] width 44 height 7
select select "2"
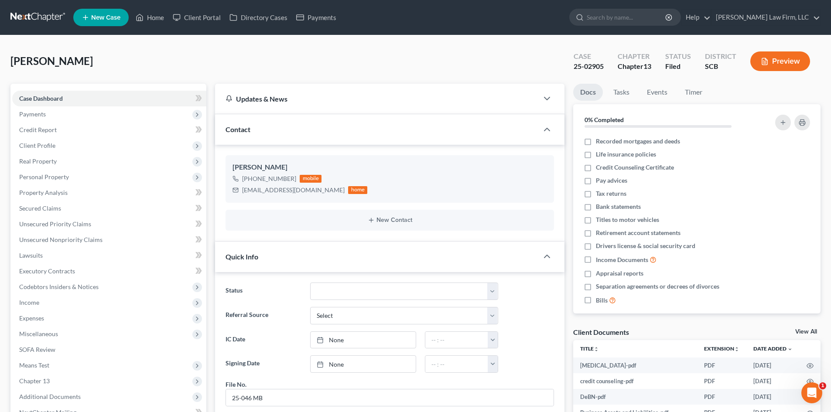
click at [562, 64] on button "Preview" at bounding box center [780, 61] width 60 height 20
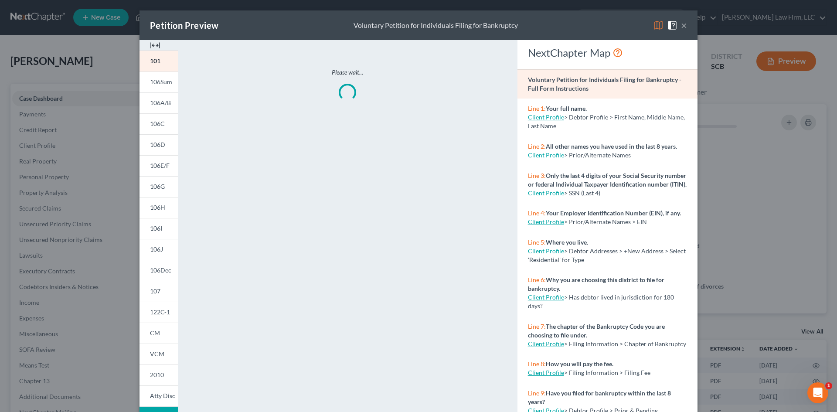
click at [155, 47] on img at bounding box center [155, 45] width 10 height 10
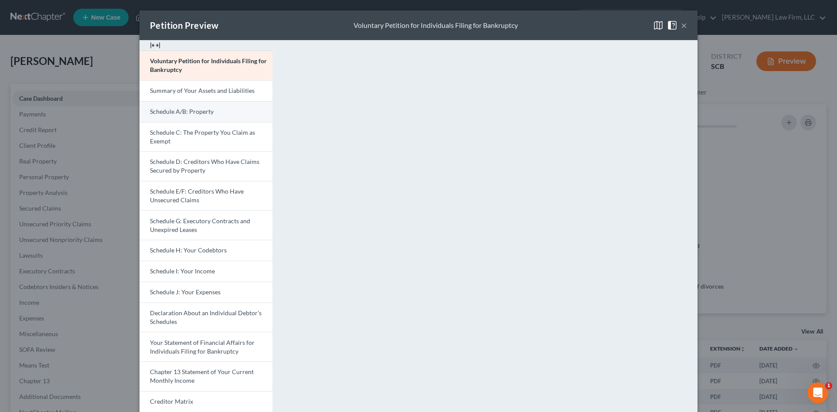
click at [174, 116] on link "Schedule A/B: Property" at bounding box center [206, 111] width 133 height 21
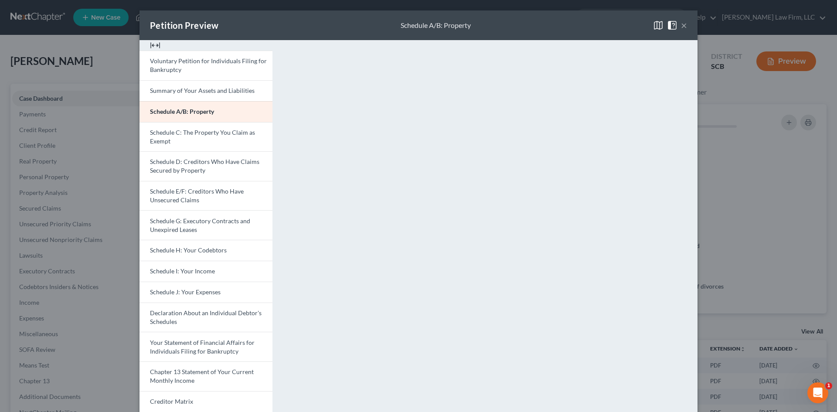
drag, startPoint x: 682, startPoint y: 20, endPoint x: 647, endPoint y: 49, distance: 45.5
click at [562, 20] on button "×" at bounding box center [684, 25] width 6 height 10
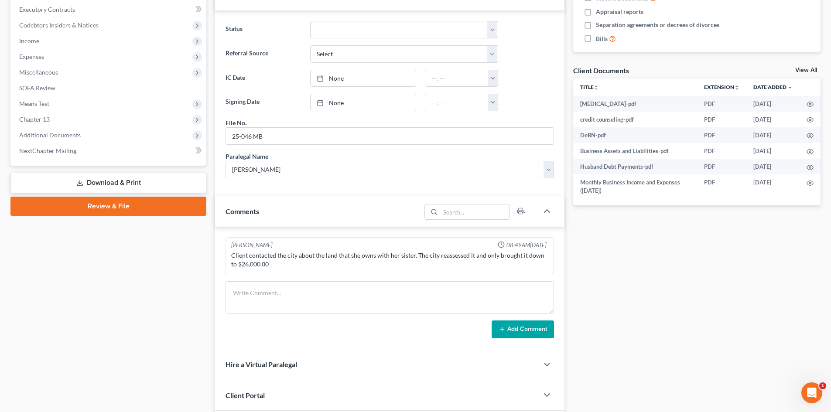
scroll to position [324, 0]
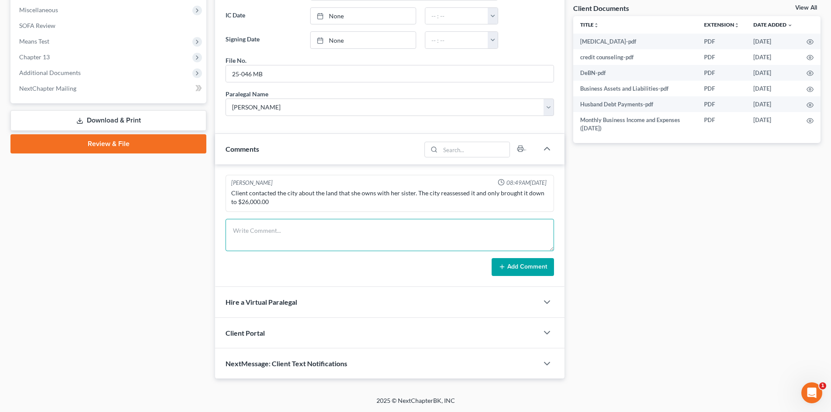
click at [284, 234] on textarea at bounding box center [389, 235] width 328 height 32
type textarea "TC with client for court prep. Answered basic questions and she is set. She wil…"
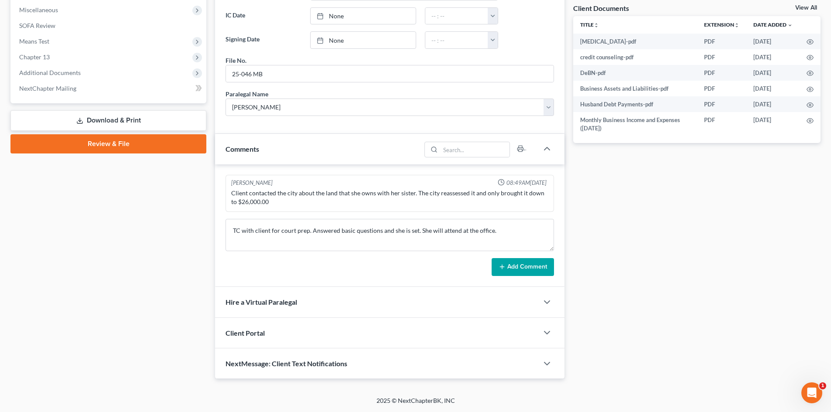
click at [512, 265] on button "Add Comment" at bounding box center [523, 267] width 62 height 18
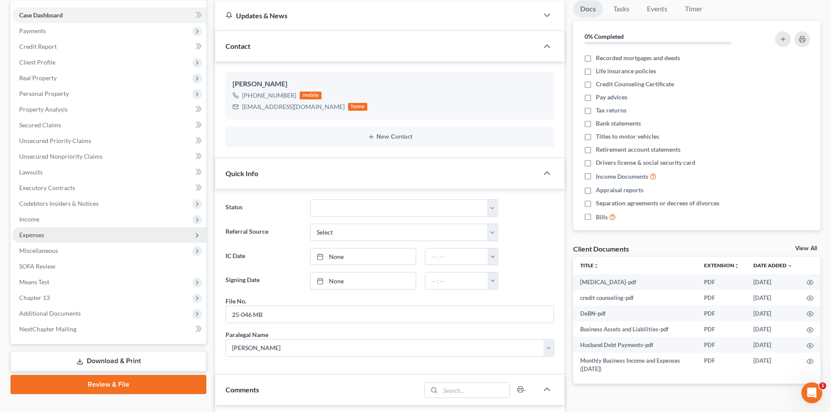
scroll to position [0, 0]
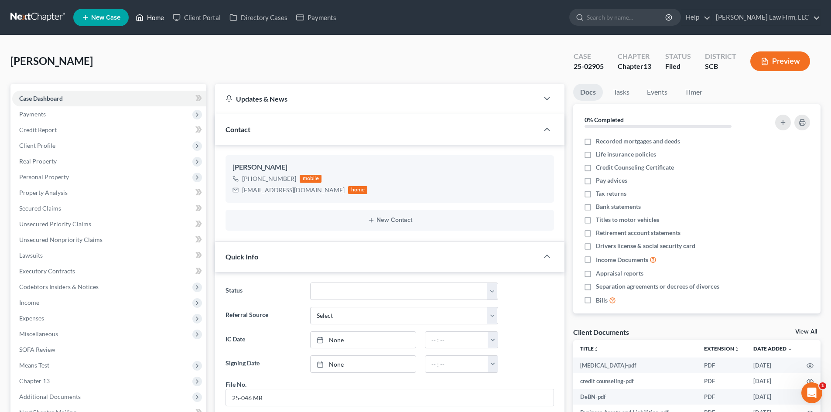
click at [159, 15] on link "Home" at bounding box center [149, 18] width 37 height 16
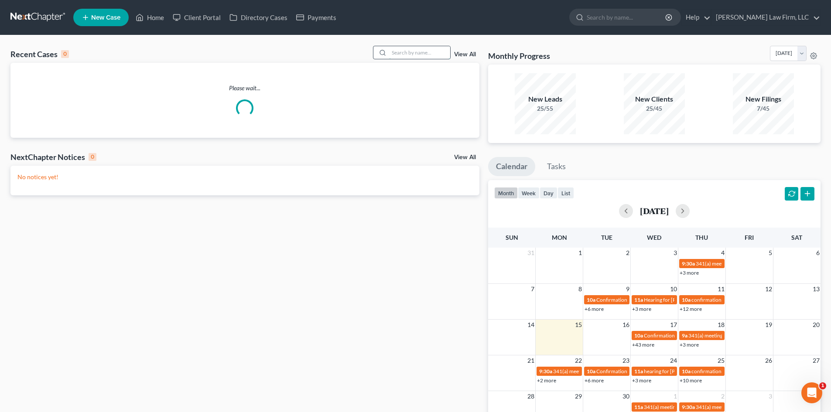
click at [429, 54] on input "search" at bounding box center [419, 52] width 61 height 13
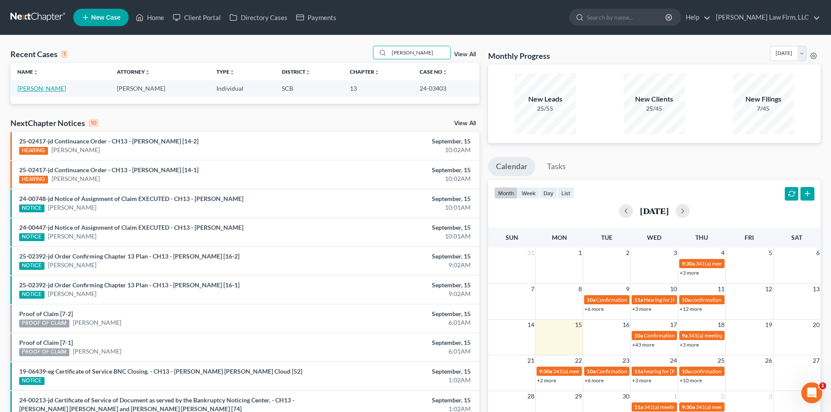
type input "[PERSON_NAME]"
click at [31, 86] on link "[PERSON_NAME]" at bounding box center [41, 88] width 48 height 7
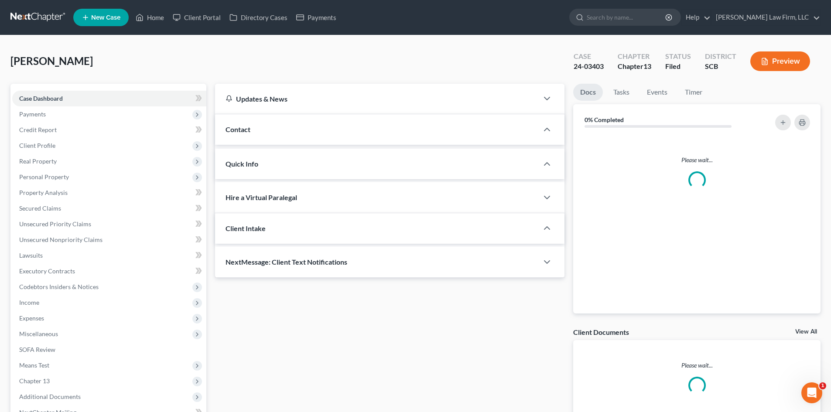
select select "0"
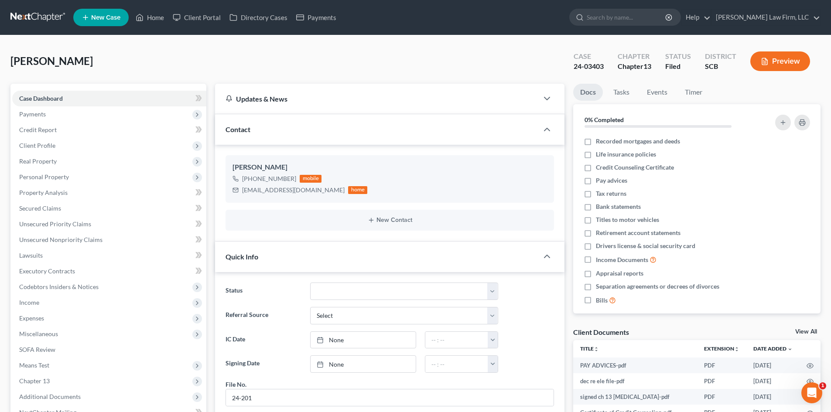
click at [562, 61] on button "Preview" at bounding box center [780, 61] width 60 height 20
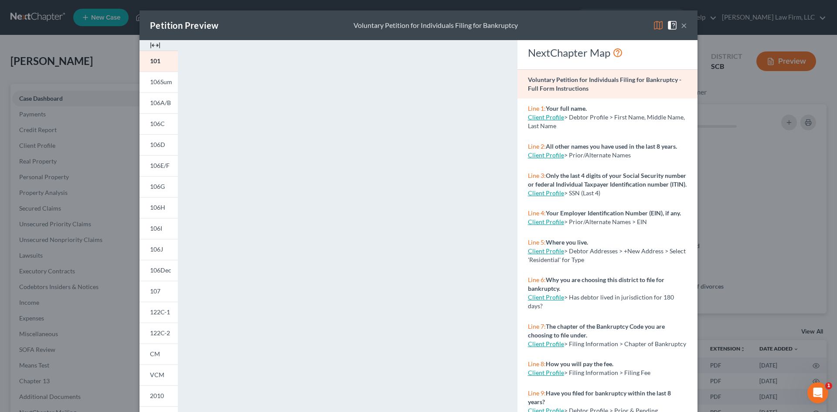
click at [151, 44] on img at bounding box center [155, 45] width 10 height 10
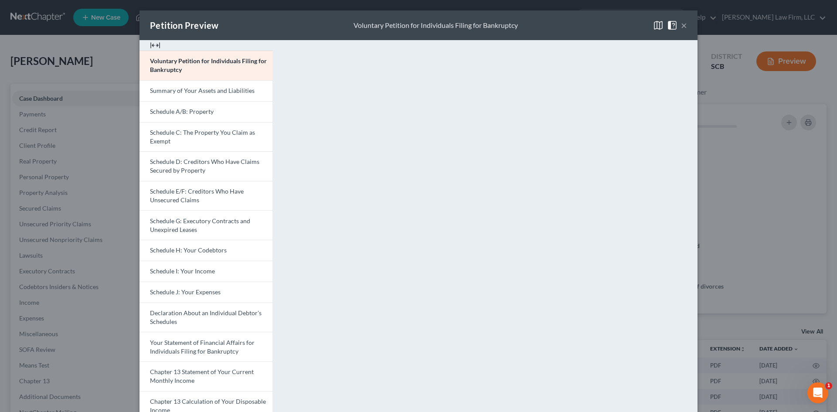
click at [562, 26] on button "×" at bounding box center [684, 25] width 6 height 10
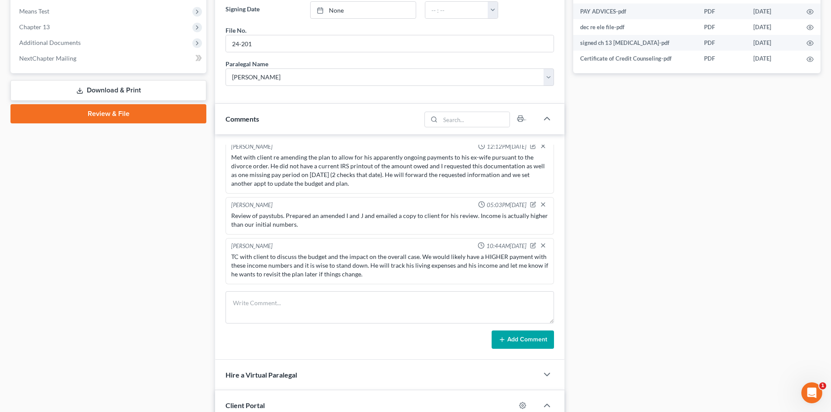
scroll to position [436, 0]
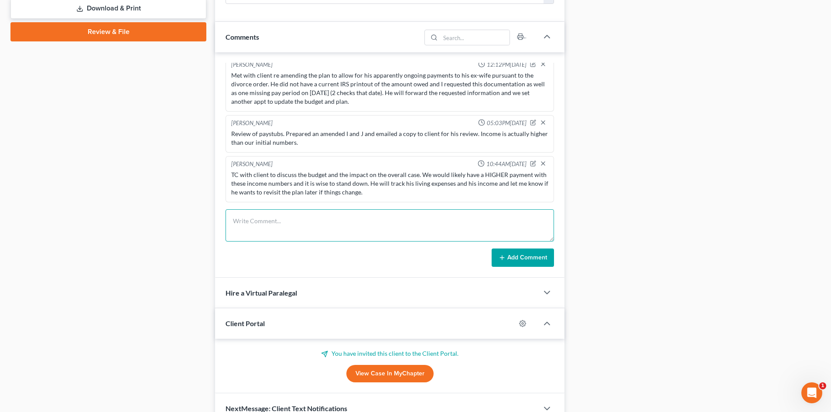
click at [321, 233] on textarea at bounding box center [389, 225] width 328 height 32
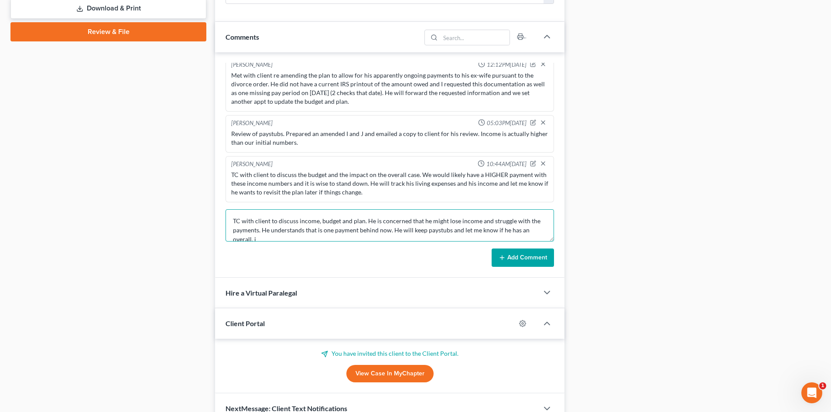
scroll to position [2, 0]
type textarea "TC with client to discuss income, budget and plan. He is concerned that he migh…"
click at [533, 265] on button "Add Comment" at bounding box center [523, 258] width 62 height 18
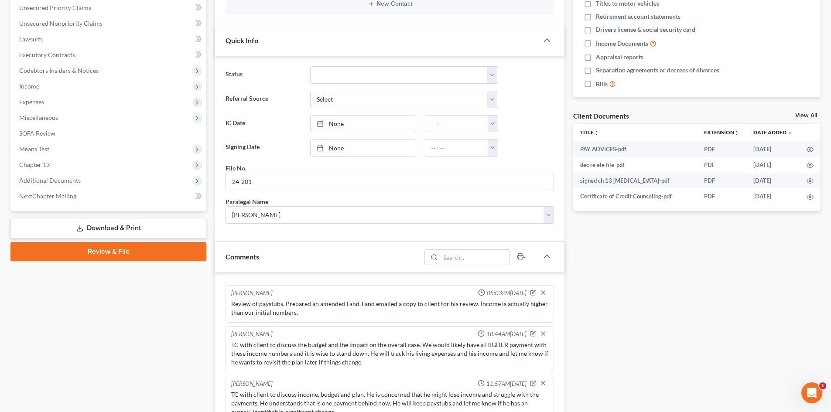
scroll to position [0, 0]
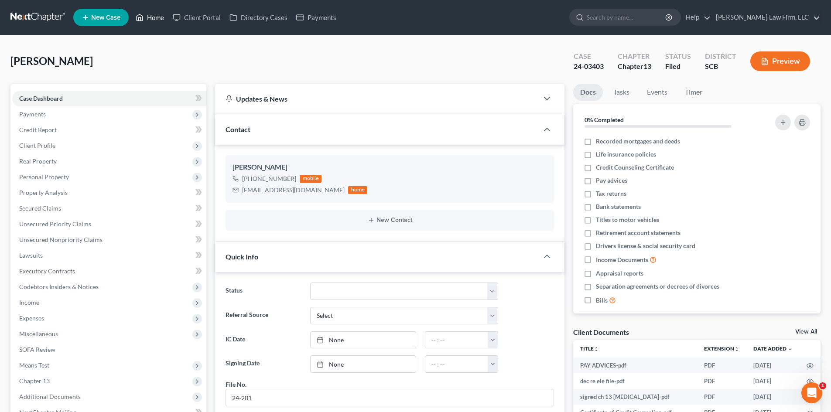
drag, startPoint x: 150, startPoint y: 18, endPoint x: 283, endPoint y: 77, distance: 145.9
click at [150, 18] on link "Home" at bounding box center [149, 18] width 37 height 16
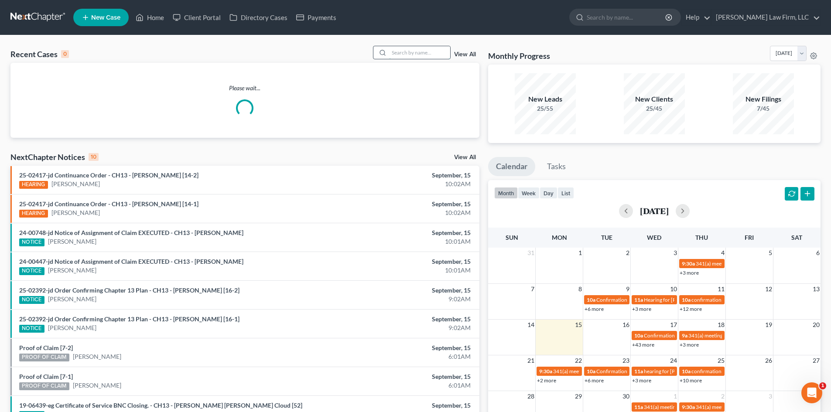
click at [406, 49] on input "search" at bounding box center [419, 52] width 61 height 13
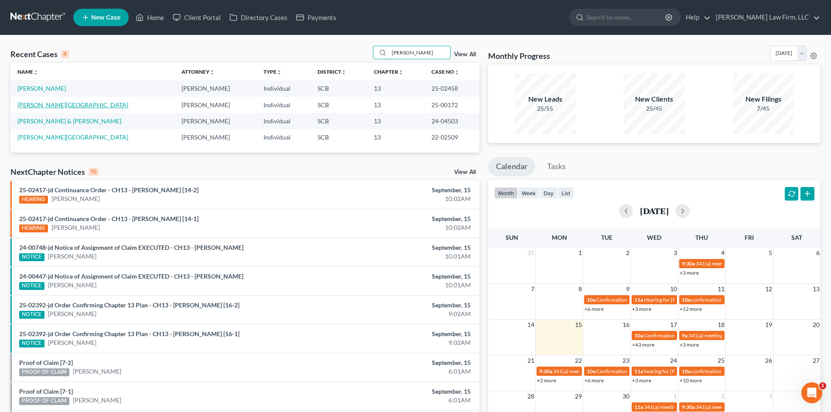
type input "[PERSON_NAME]"
click at [51, 104] on link "[PERSON_NAME][GEOGRAPHIC_DATA]" at bounding box center [72, 104] width 111 height 7
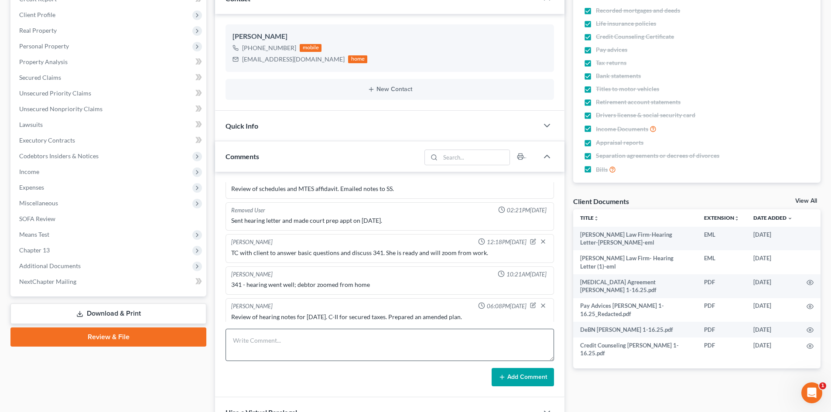
scroll to position [17, 0]
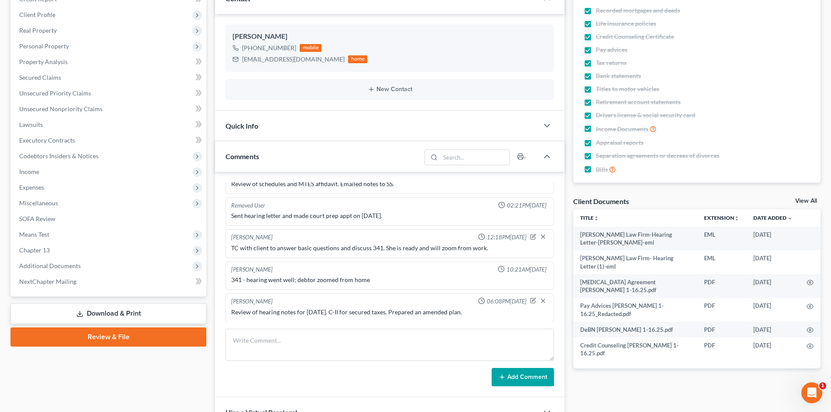
click at [562, 201] on link "View All" at bounding box center [806, 201] width 22 height 6
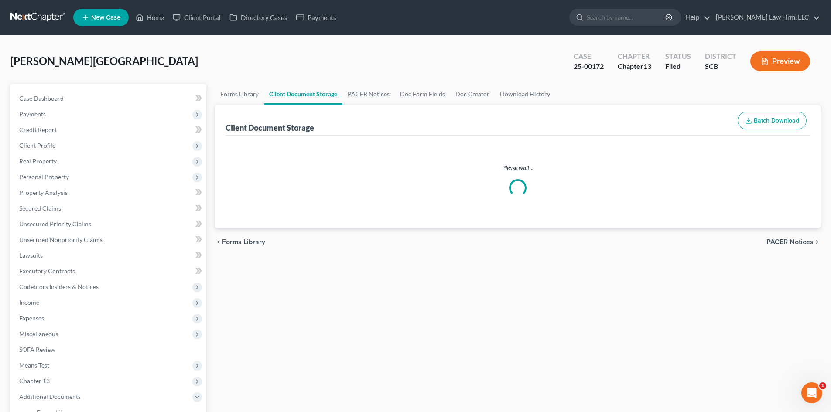
select select "6"
select select "16"
select select "15"
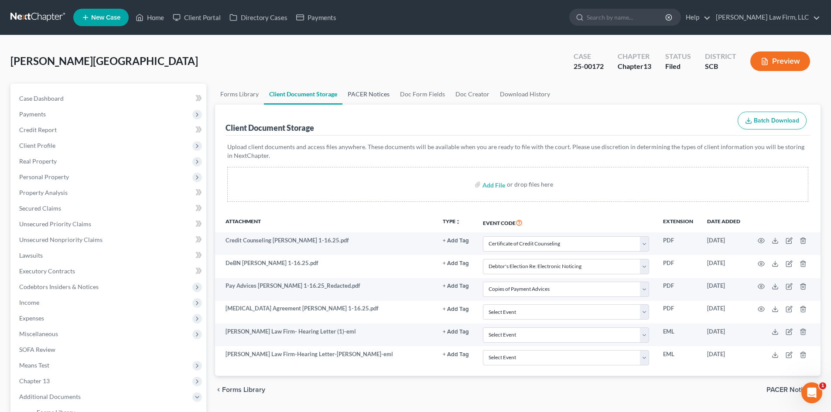
click at [369, 95] on link "PACER Notices" at bounding box center [368, 94] width 52 height 21
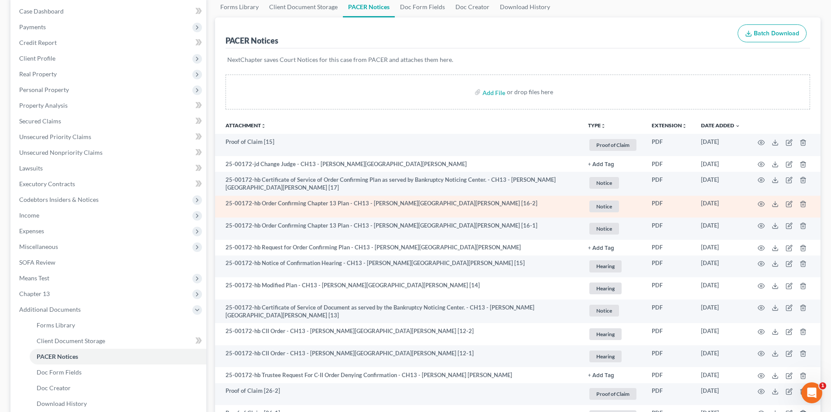
scroll to position [174, 0]
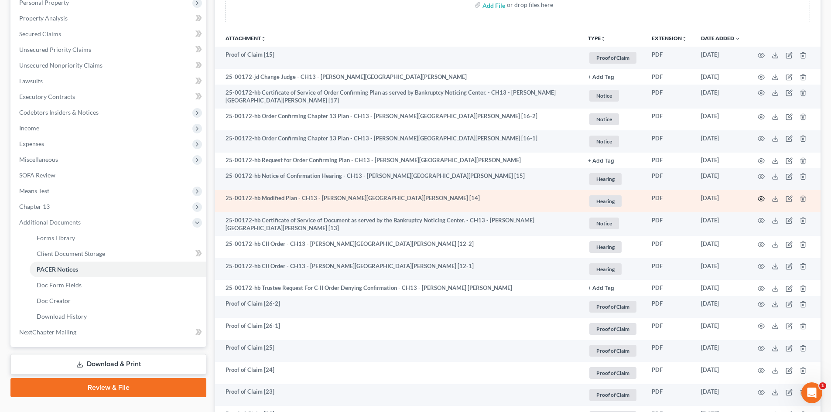
click at [562, 197] on icon "button" at bounding box center [761, 198] width 7 height 5
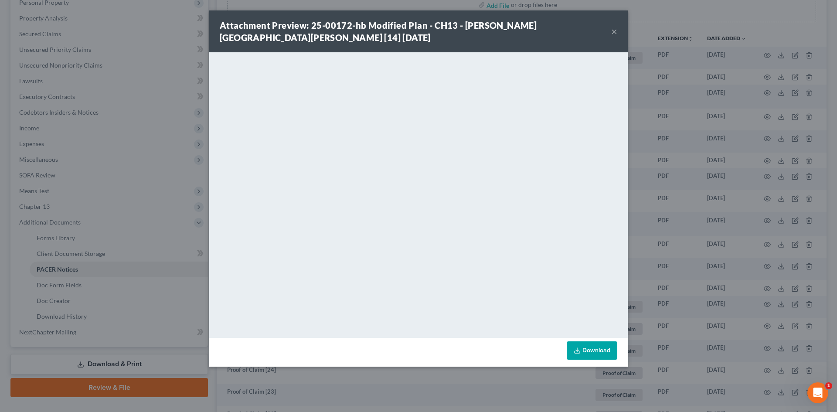
click at [562, 30] on button "×" at bounding box center [614, 31] width 6 height 10
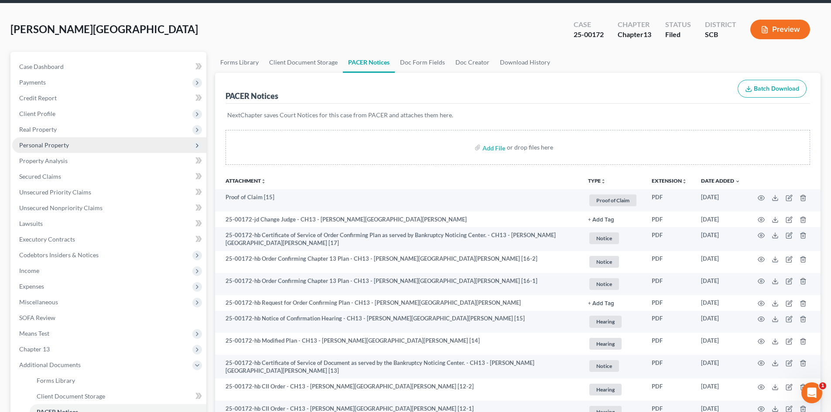
scroll to position [0, 0]
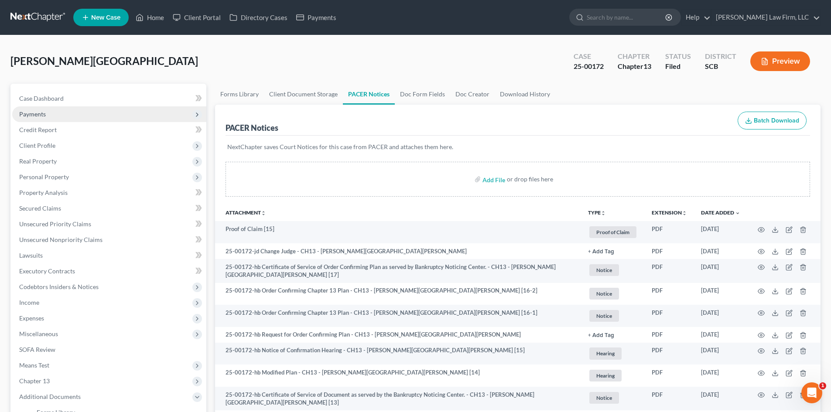
click at [65, 108] on span "Payments" at bounding box center [109, 114] width 194 height 16
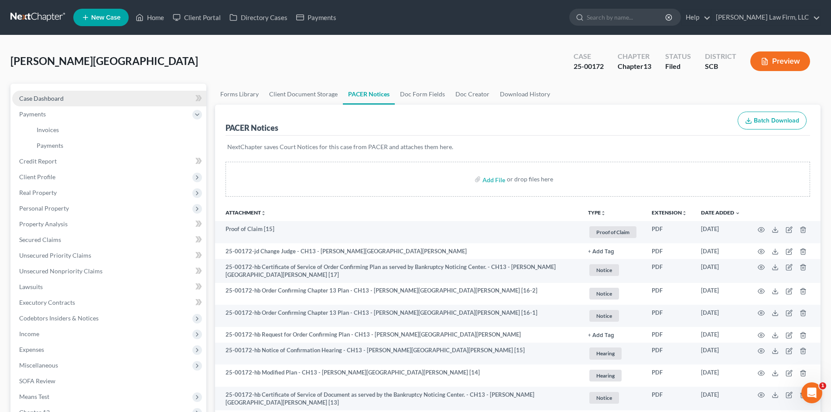
click at [60, 98] on span "Case Dashboard" at bounding box center [41, 98] width 44 height 7
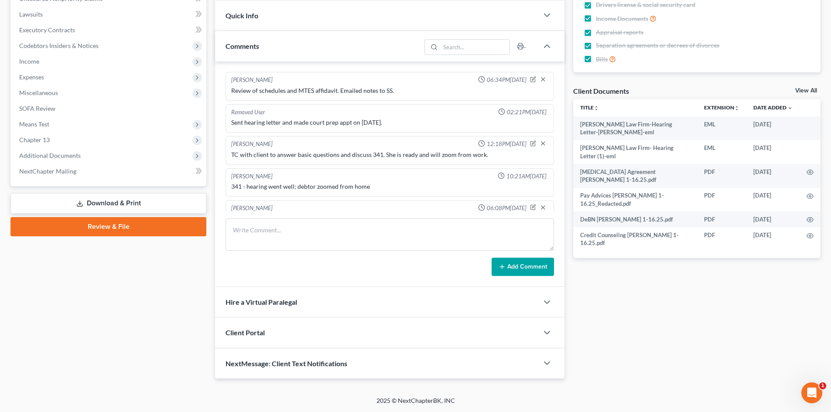
scroll to position [17, 0]
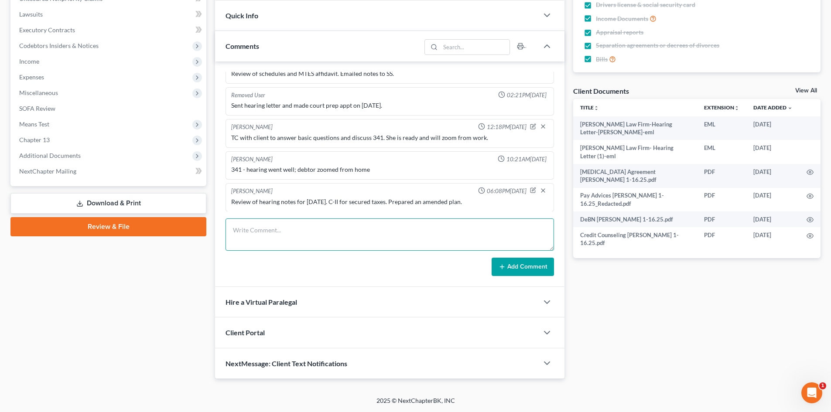
click at [316, 225] on textarea at bounding box center [389, 234] width 328 height 32
type textarea "C"
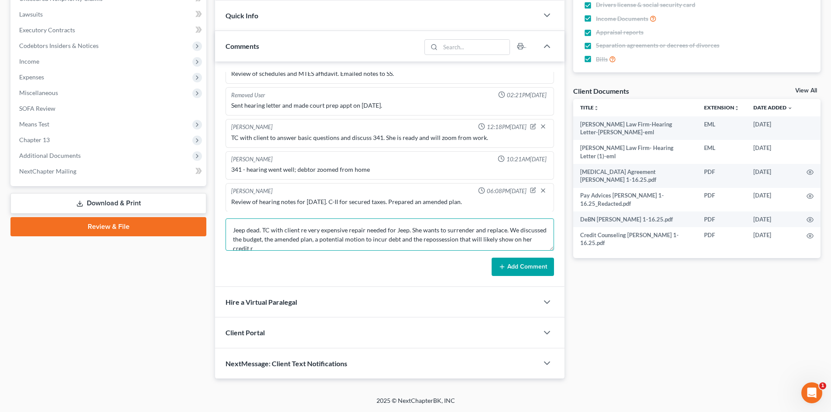
scroll to position [2, 0]
type textarea "Jeep dead. TC with client re very expensive repair needed for Jeep. She wants t…"
click at [530, 266] on button "Add Comment" at bounding box center [523, 267] width 62 height 18
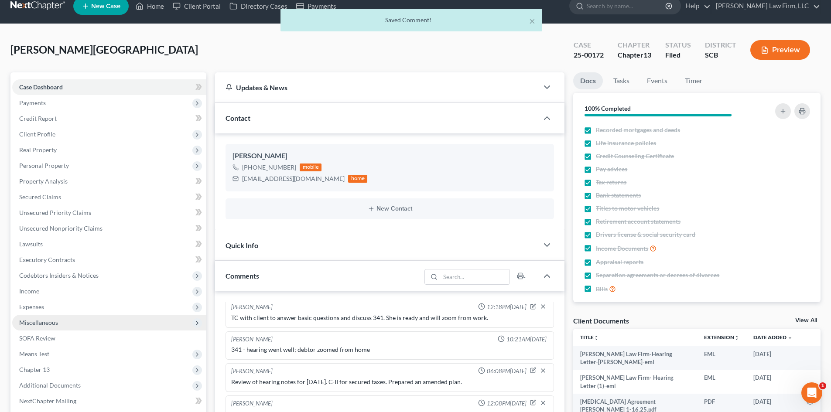
scroll to position [0, 0]
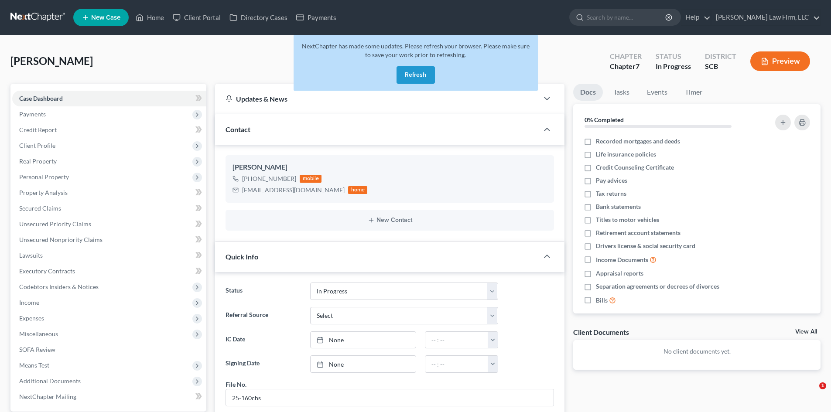
select select "3"
select select "1"
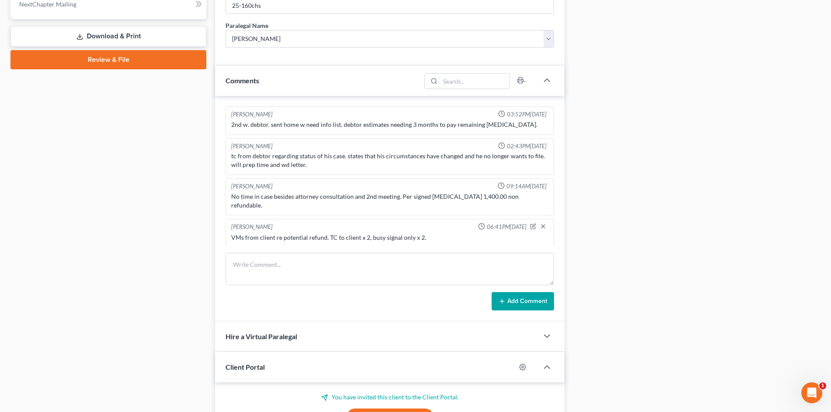
scroll to position [32, 0]
